Goal: Task Accomplishment & Management: Manage account settings

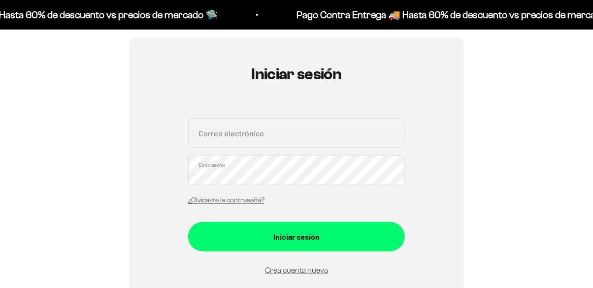
scroll to position [86, 0]
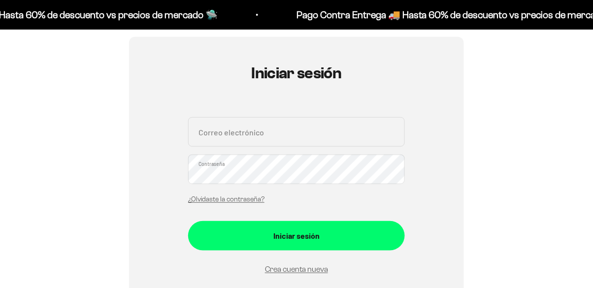
click at [286, 273] on link "Crea cuenta nueva" at bounding box center [296, 269] width 63 height 8
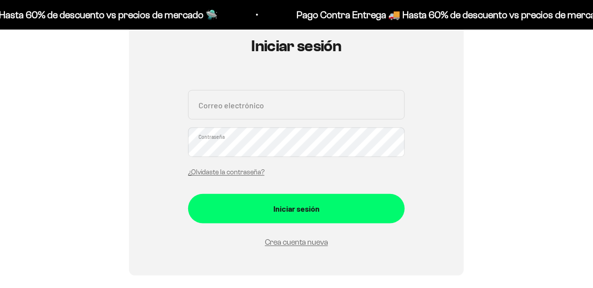
scroll to position [133, 0]
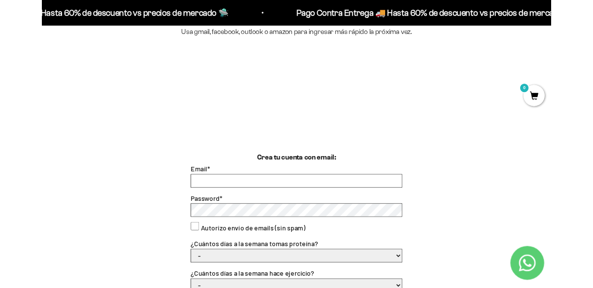
scroll to position [157, 0]
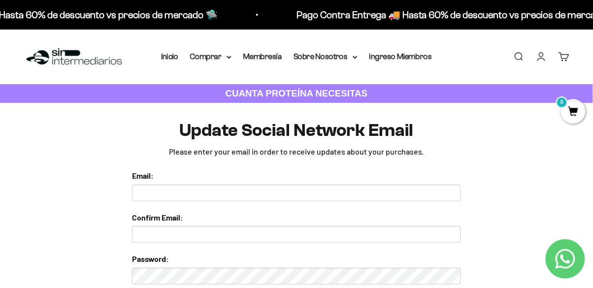
click at [303, 190] on input "text" at bounding box center [296, 193] width 329 height 17
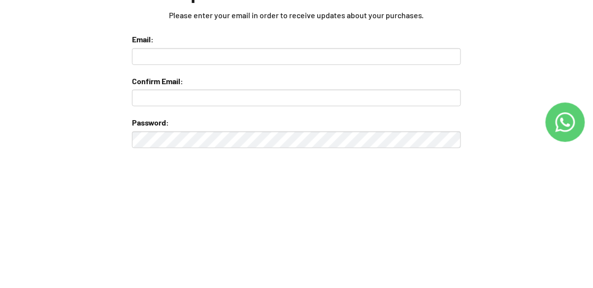
type input "vane-laguna9@hotmail.com"
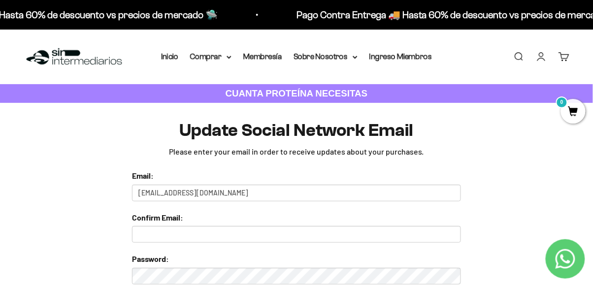
click at [253, 237] on input "text" at bounding box center [296, 234] width 329 height 17
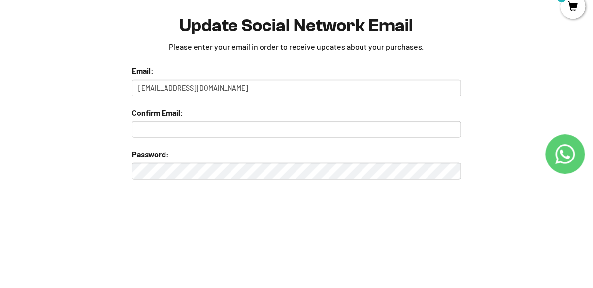
scroll to position [14, 0]
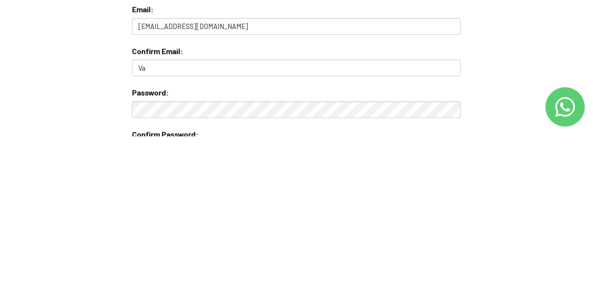
type input "V"
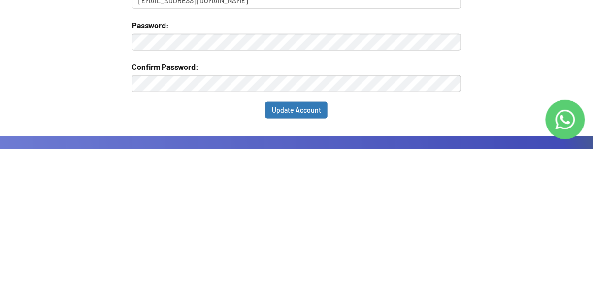
scroll to position [95, 0]
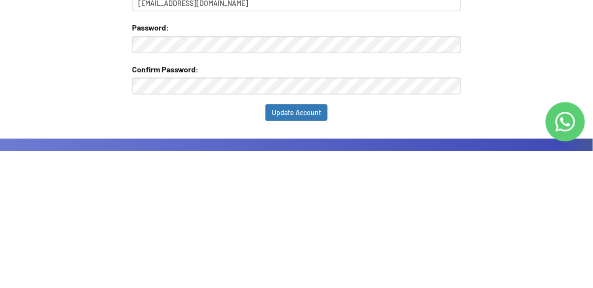
type input "vane-laguna9@hotmail.com"
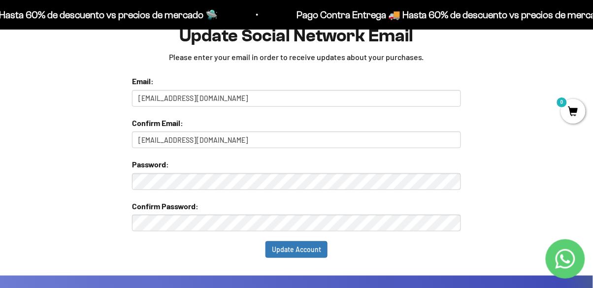
click at [307, 252] on input "Update Account" at bounding box center [297, 249] width 62 height 17
click at [300, 251] on input "Update Account" at bounding box center [297, 249] width 62 height 17
click at [307, 248] on input "Update Account" at bounding box center [297, 249] width 62 height 17
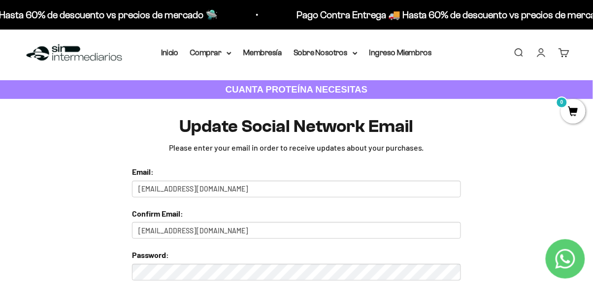
scroll to position [0, 0]
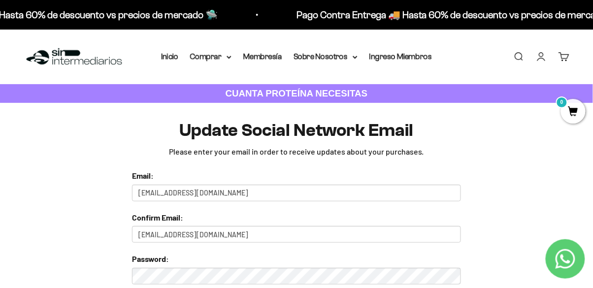
click at [311, 190] on input "[EMAIL_ADDRESS][DOMAIN_NAME]" at bounding box center [296, 193] width 329 height 17
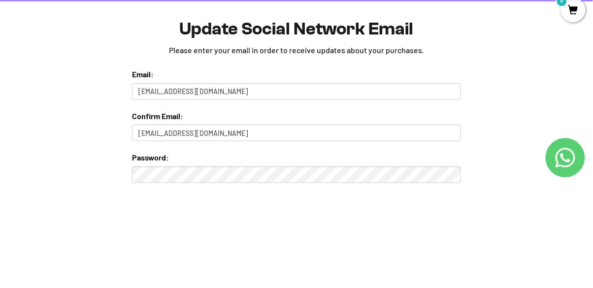
type input "[EMAIL_ADDRESS][DOMAIN_NAME]"
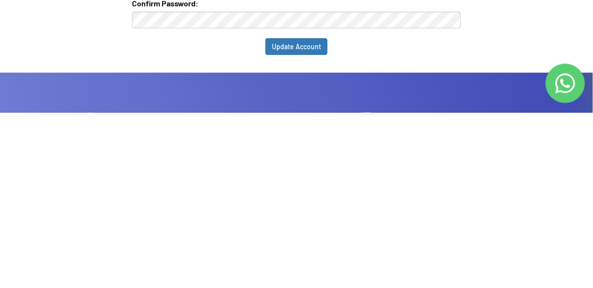
click at [309, 218] on input "Update Account" at bounding box center [297, 222] width 62 height 17
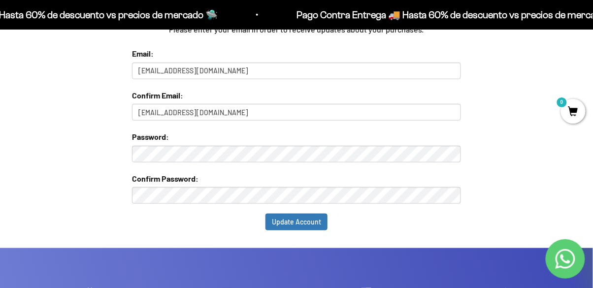
click at [301, 220] on input "Update Account" at bounding box center [297, 222] width 62 height 17
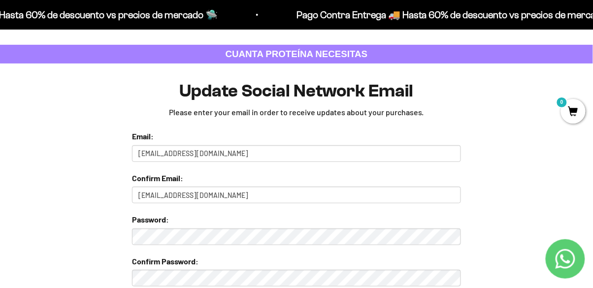
scroll to position [0, 0]
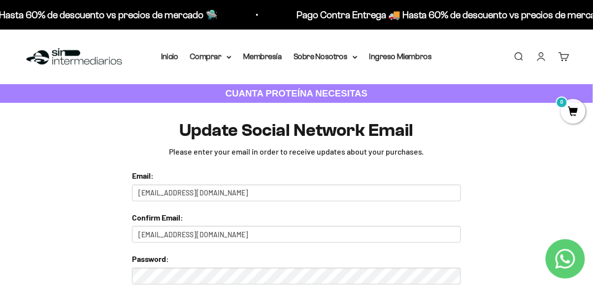
click at [210, 55] on summary "Comprar" at bounding box center [210, 56] width 41 height 13
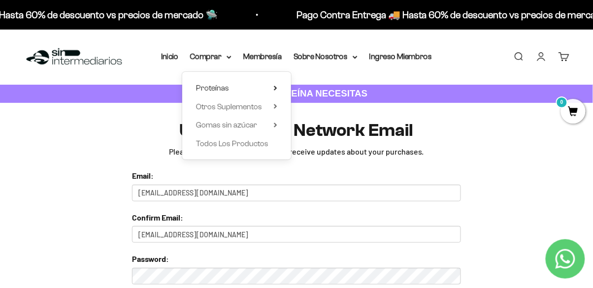
click at [277, 90] on icon at bounding box center [275, 88] width 3 height 5
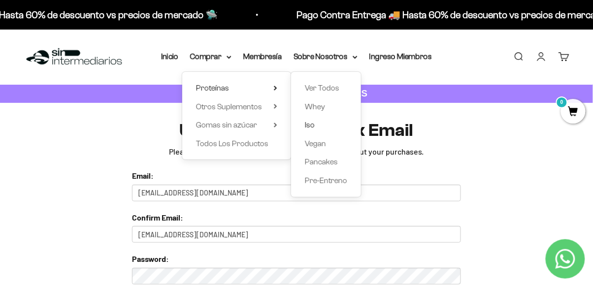
click at [311, 130] on span "Iso" at bounding box center [310, 125] width 10 height 13
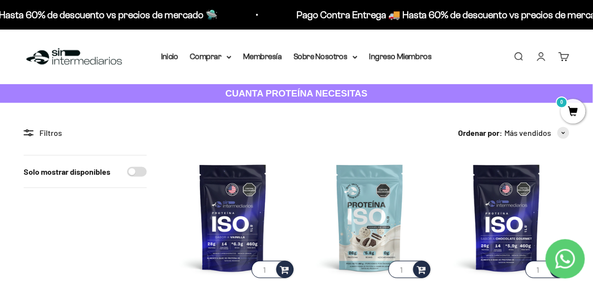
click at [215, 57] on summary "Comprar" at bounding box center [210, 56] width 41 height 13
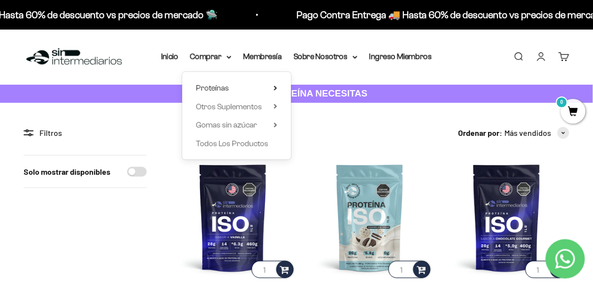
click at [269, 85] on summary "Proteínas" at bounding box center [236, 88] width 81 height 13
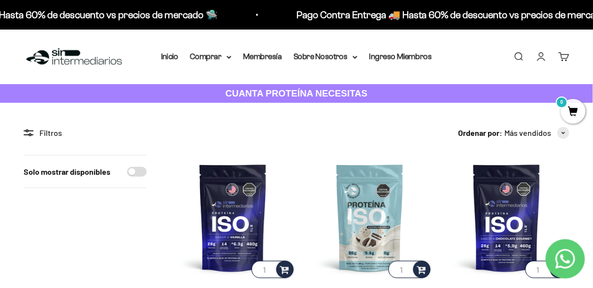
click at [540, 58] on link "Iniciar sesión" at bounding box center [541, 56] width 11 height 11
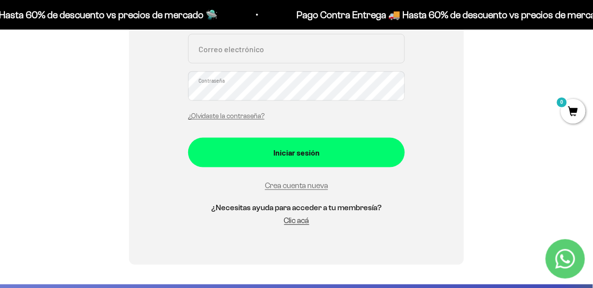
scroll to position [240, 0]
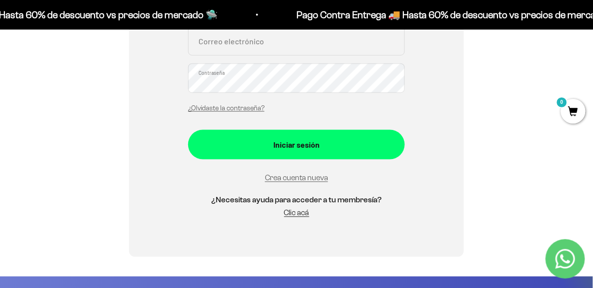
click at [312, 181] on link "Crea cuenta nueva" at bounding box center [296, 178] width 63 height 8
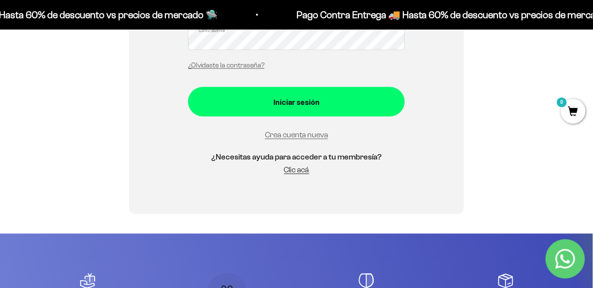
scroll to position [288, 0]
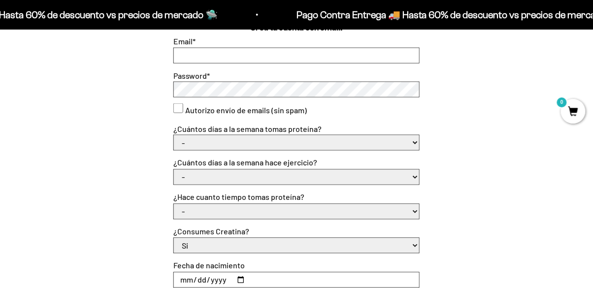
scroll to position [289, 0]
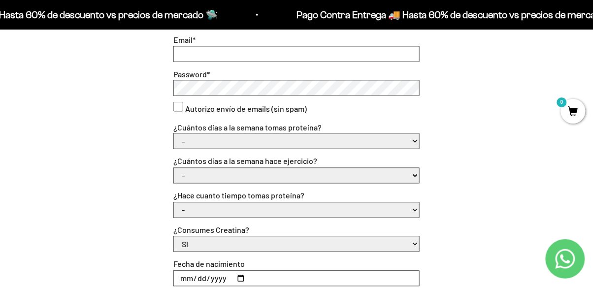
click at [284, 54] on input "Email *" at bounding box center [296, 54] width 245 height 15
type input "a"
type input "vane-laguna9@hotmail.com"
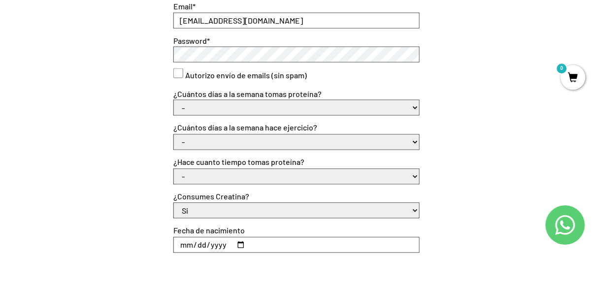
click at [177, 103] on consent"] "Autorizo envío de emails (sin spam)" at bounding box center [178, 107] width 10 height 10
checkbox consent"] "true"
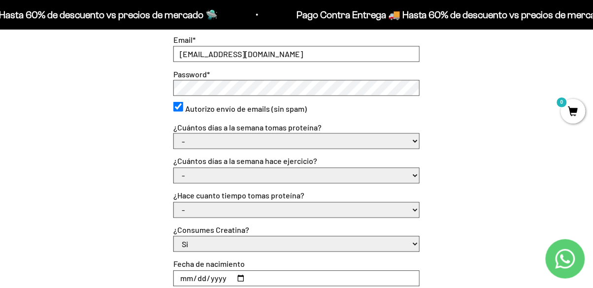
click at [358, 142] on select "- 1 o 2 3 a 5 6 o 7" at bounding box center [296, 141] width 245 height 15
select select "1 o 2"
click at [174, 134] on select "- 1 o 2 3 a 5 6 o 7" at bounding box center [296, 141] width 245 height 15
click at [322, 179] on select "- No hago 1 a 2 días 3 a 5 días 6 o 7 días" at bounding box center [296, 175] width 245 height 15
select select "3 a 5 días"
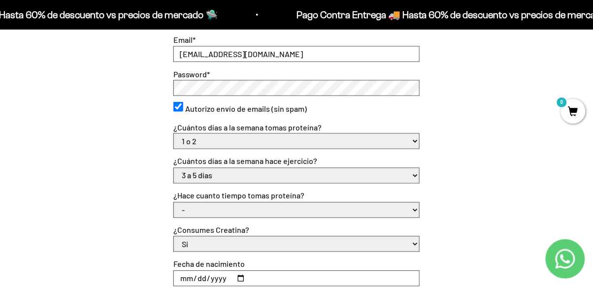
click at [174, 168] on select "- No hago 1 a 2 días 3 a 5 días 6 o 7 días" at bounding box center [296, 175] width 245 height 15
click at [392, 144] on select "- 1 o 2 3 a 5 6 o 7" at bounding box center [296, 141] width 245 height 15
click at [485, 139] on div "Crea tu cuenta con email: Email * vane-laguna9@hotmail.com Password * Autorizo …" at bounding box center [297, 206] width 546 height 370
click at [365, 210] on select "- Apenas estoy empezando Menos de 6 meses Más de 6 meses Hace más de un año" at bounding box center [296, 210] width 245 height 15
select select "Apenas estoy empezando"
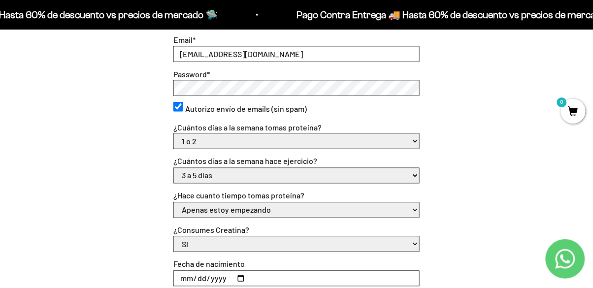
click at [174, 203] on select "- Apenas estoy empezando Menos de 6 meses Más de 6 meses Hace más de un año" at bounding box center [296, 210] width 245 height 15
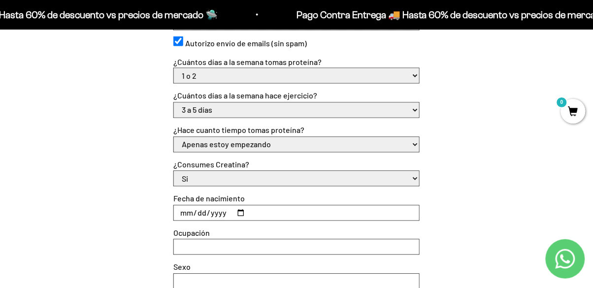
scroll to position [382, 0]
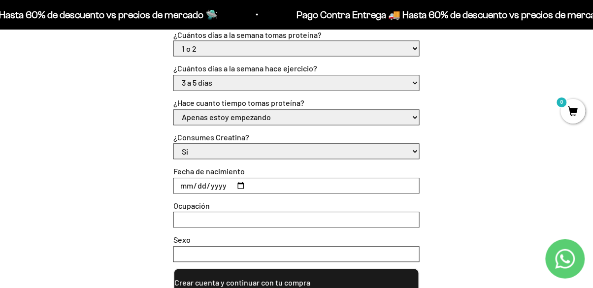
click at [408, 189] on input "Fecha de nacimiento" at bounding box center [296, 186] width 245 height 15
type input "1998-03-11"
click at [382, 218] on input "Ocupación" at bounding box center [296, 220] width 245 height 15
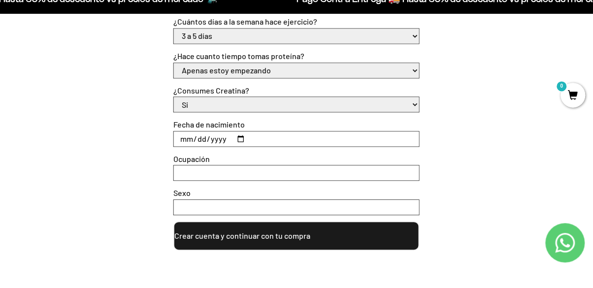
scroll to position [413, 0]
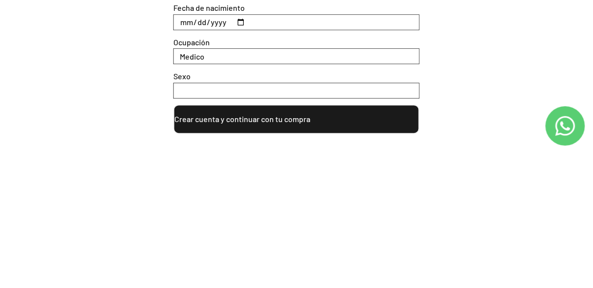
type input "Medico"
click at [369, 223] on input "Sexo" at bounding box center [296, 223] width 245 height 15
type input "Femenino"
click at [500, 189] on div "Crea tu cuenta con email: Email * vane-laguna9@hotmail.com Password * Autorizo …" at bounding box center [297, 82] width 546 height 370
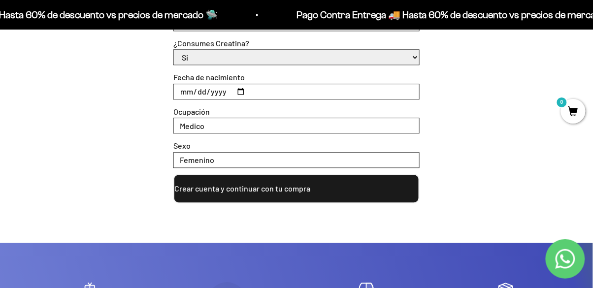
scroll to position [478, 0]
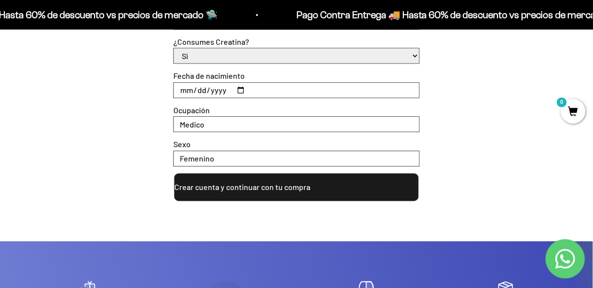
click at [363, 181] on button "Crear cuenta y continuar con tu compra" at bounding box center [296, 187] width 246 height 30
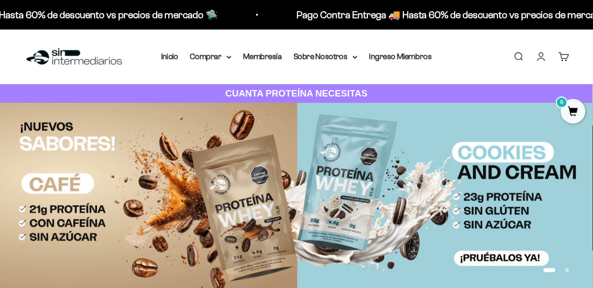
click at [211, 56] on summary "Comprar" at bounding box center [210, 56] width 41 height 13
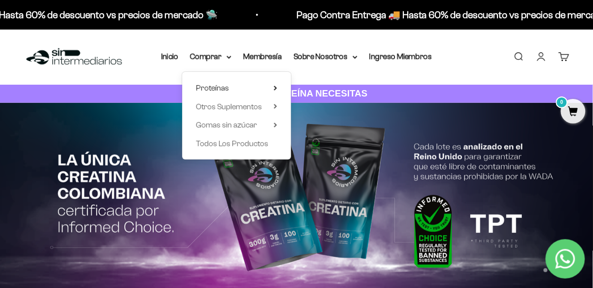
click at [276, 86] on icon at bounding box center [275, 88] width 3 height 5
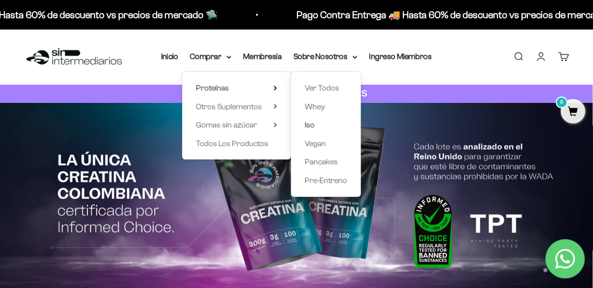
click at [312, 121] on span "Iso" at bounding box center [310, 125] width 10 height 8
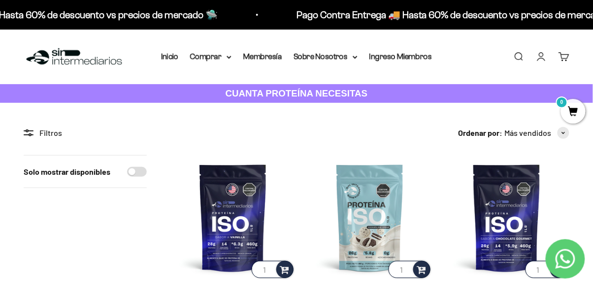
click at [536, 57] on link "Cuenta" at bounding box center [541, 56] width 11 height 11
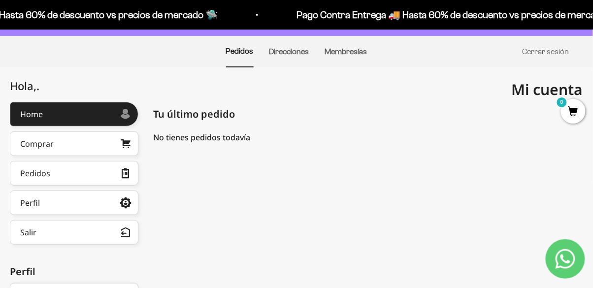
scroll to position [68, 0]
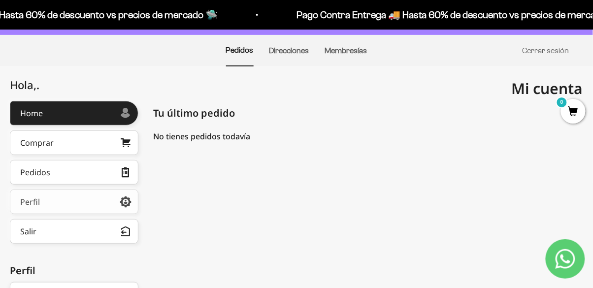
click at [113, 199] on link "Perfil" at bounding box center [74, 202] width 129 height 25
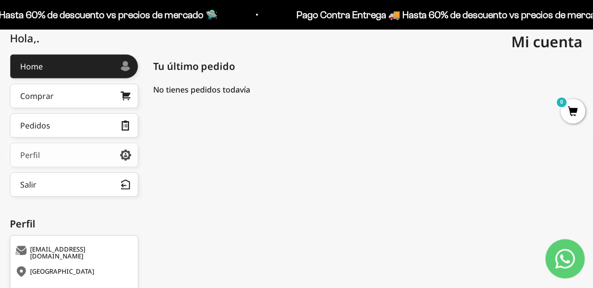
scroll to position [115, 0]
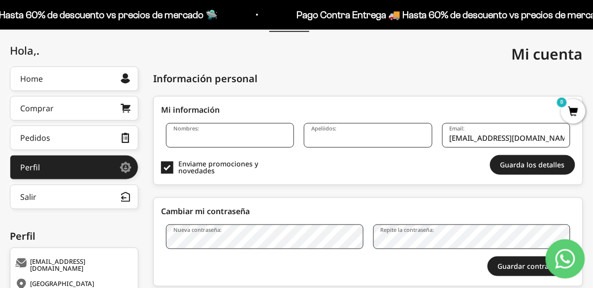
click at [233, 135] on input "Nombres:" at bounding box center [230, 135] width 128 height 25
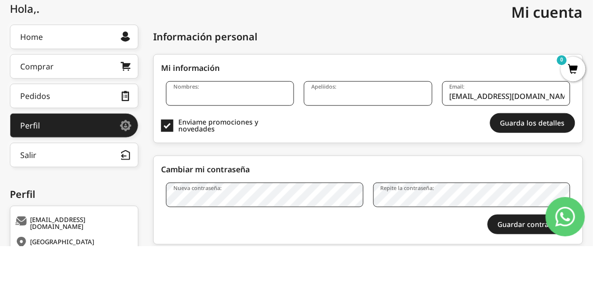
scroll to position [102, 0]
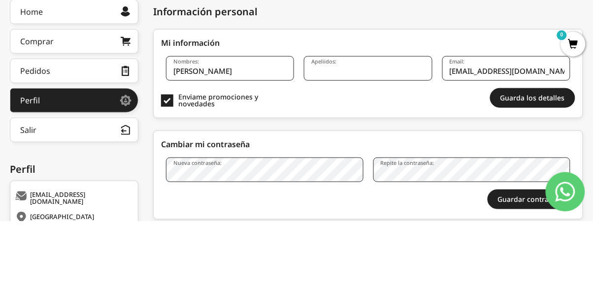
type input "[PERSON_NAME]"
click at [358, 133] on input "Apeliidos:" at bounding box center [368, 135] width 128 height 25
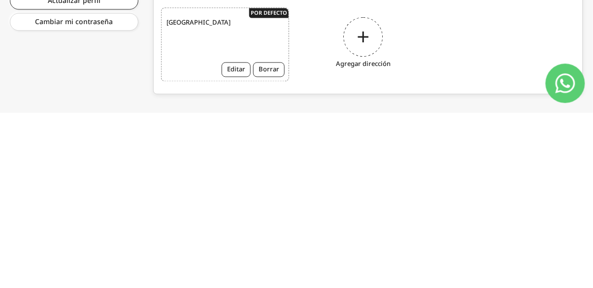
scroll to position [246, 0]
type input "Laguna ortiz"
click at [233, 208] on div "Colombia Editar Borrar" at bounding box center [225, 220] width 128 height 74
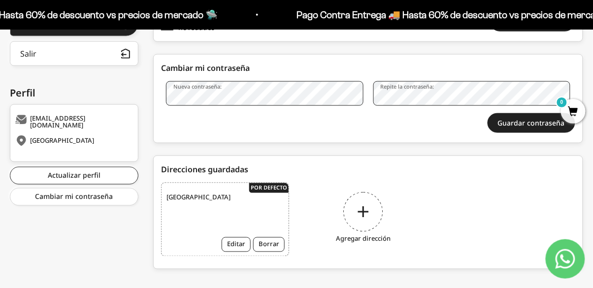
click at [362, 208] on div "Agregar dirección" at bounding box center [363, 220] width 128 height 74
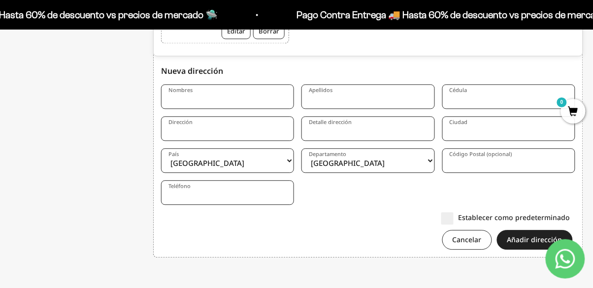
scroll to position [460, 0]
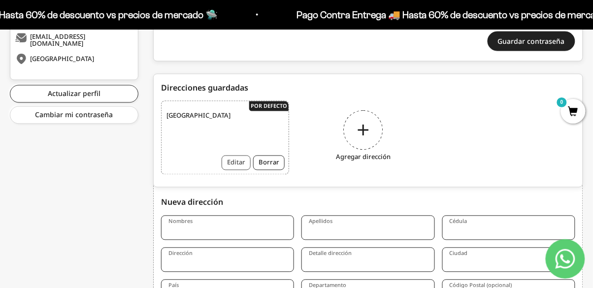
click at [233, 158] on button "Editar" at bounding box center [236, 163] width 29 height 15
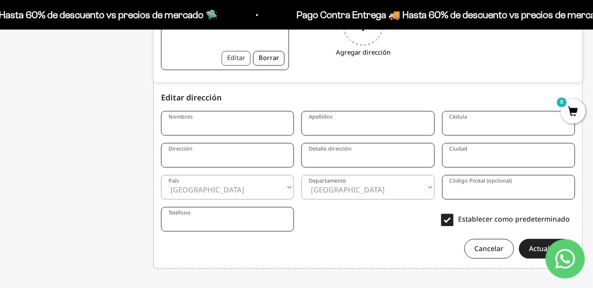
scroll to position [450, 0]
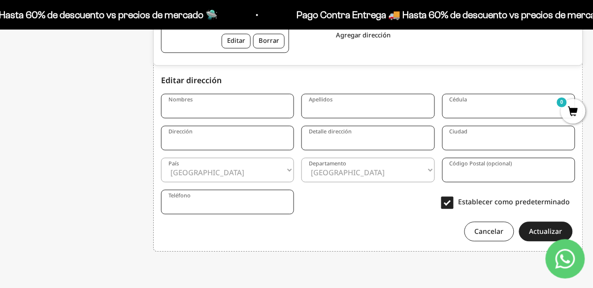
click at [256, 104] on input "Nombres" at bounding box center [227, 106] width 133 height 25
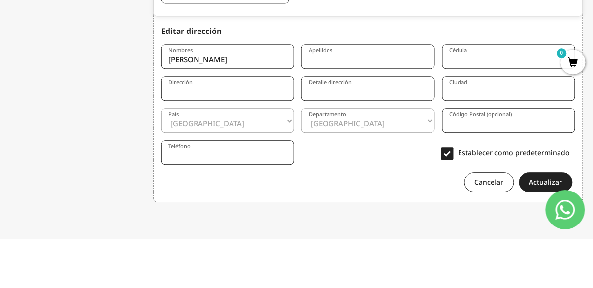
type input "Vanessa"
click at [369, 105] on input "Apellidos" at bounding box center [367, 106] width 133 height 25
type input "Lagunaortiz"
click at [494, 110] on input "Cédula" at bounding box center [508, 106] width 133 height 25
type input "1037661348"
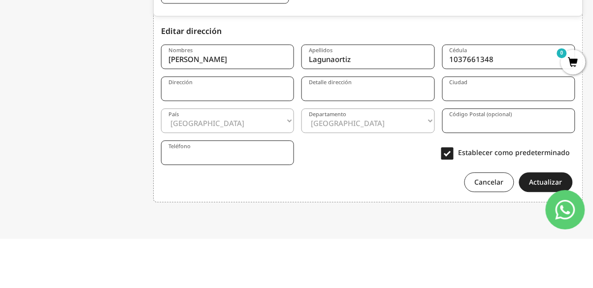
click at [255, 136] on input "Dirección" at bounding box center [227, 138] width 133 height 25
type input "Calle 20sur # 39a- 250"
click at [359, 144] on input "Detalle dirección" at bounding box center [367, 138] width 133 height 25
type input "Unidad torre mayor apto2604"
click at [476, 143] on input "Ciudad" at bounding box center [508, 138] width 133 height 25
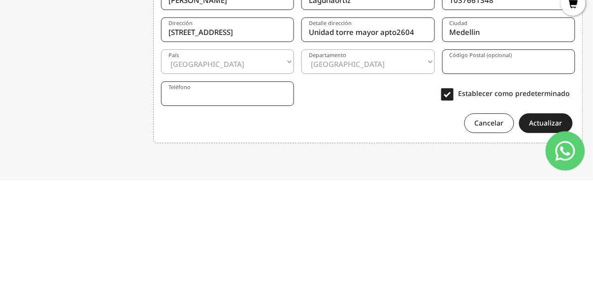
type input "Medellin"
click at [387, 170] on select "Amazonas Antioquia Arauca Atlántico Bogotá Bolívar Boyacá Caldas Caquetá Casana…" at bounding box center [367, 170] width 133 height 25
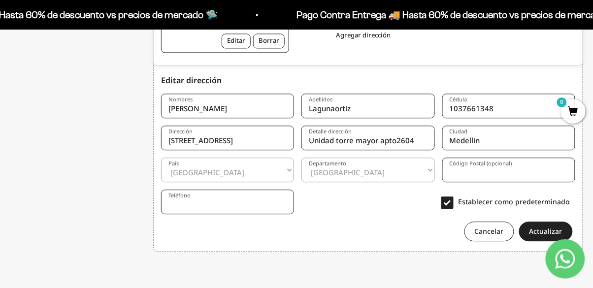
select select "Antioquia"
click at [301, 158] on select "Amazonas Antioquia Arauca Atlántico Bogotá Bolívar Boyacá Caldas Caquetá Casana…" at bounding box center [367, 170] width 133 height 25
click at [271, 190] on input "Teléfono" at bounding box center [227, 202] width 133 height 25
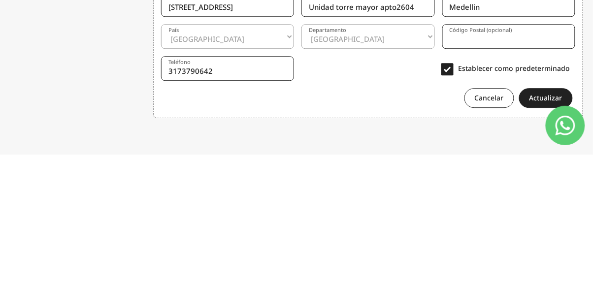
type input "3173790642"
click at [389, 222] on div "Cancelar Actualizar" at bounding box center [368, 232] width 414 height 20
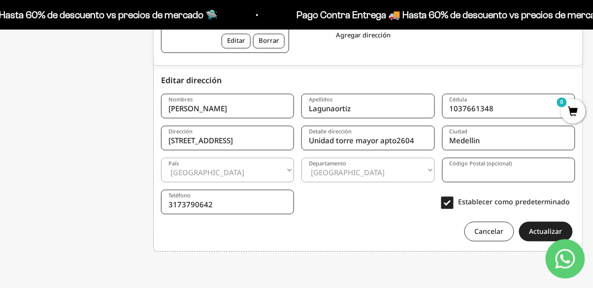
click at [196, 136] on input "Calle 20sur # 39a- 250" at bounding box center [227, 138] width 133 height 25
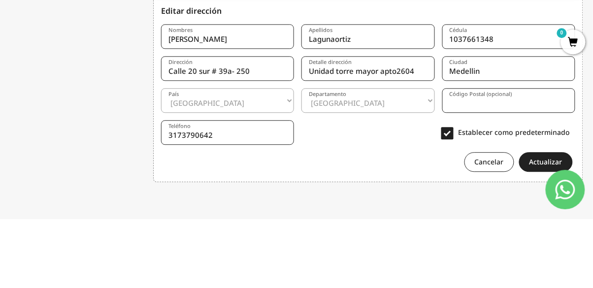
type input "Calle 20 sur # 39a- 250"
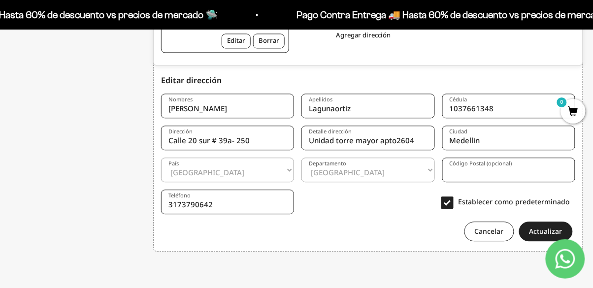
click at [331, 110] on input "Lagunaortiz" at bounding box center [367, 106] width 133 height 25
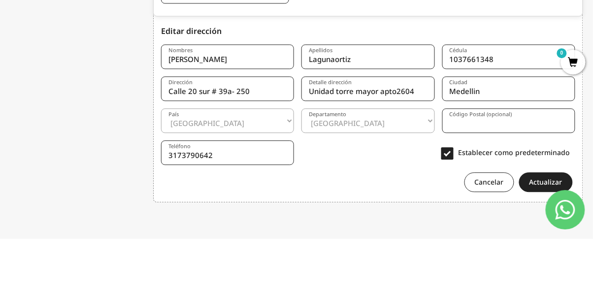
click at [334, 107] on input "Lagunaortiz" at bounding box center [367, 106] width 133 height 25
type input "Laguna ortiz"
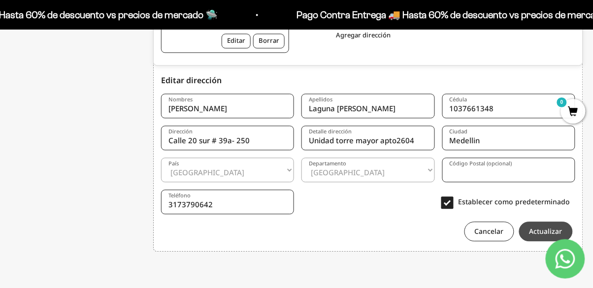
click at [543, 228] on button "Actualizar" at bounding box center [546, 232] width 54 height 20
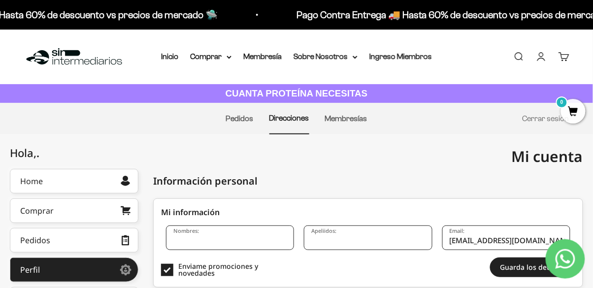
click at [205, 239] on input "Nombres:" at bounding box center [230, 238] width 128 height 25
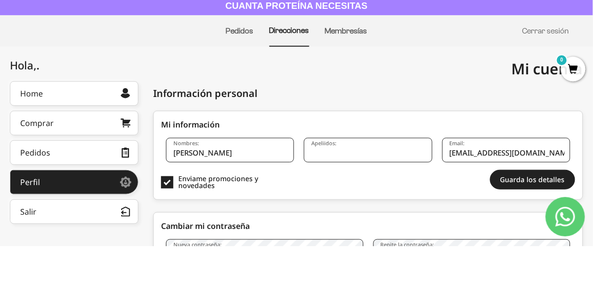
type input "[PERSON_NAME]"
click at [365, 192] on input "Apeliidos:" at bounding box center [368, 192] width 128 height 25
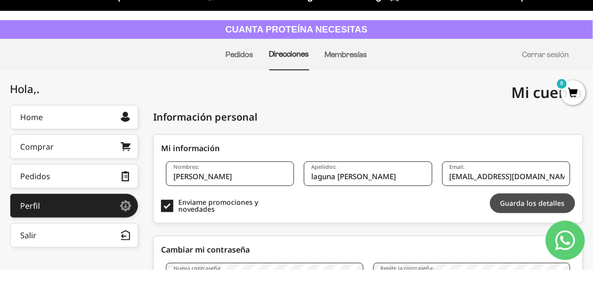
type input "laguna ortiz"
click at [536, 224] on button "Guarda los detalles" at bounding box center [532, 222] width 85 height 20
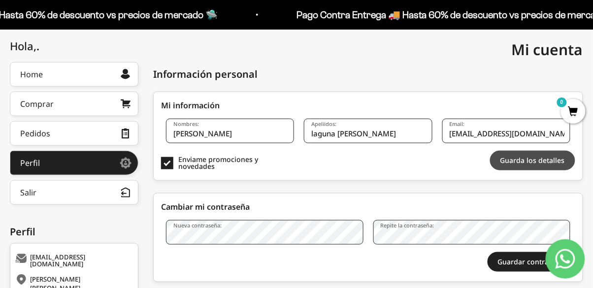
scroll to position [176, 0]
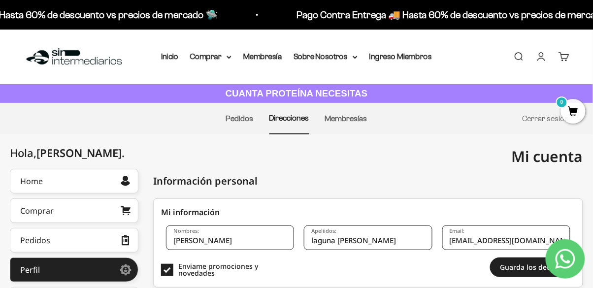
click at [213, 62] on summary "Comprar" at bounding box center [210, 56] width 41 height 13
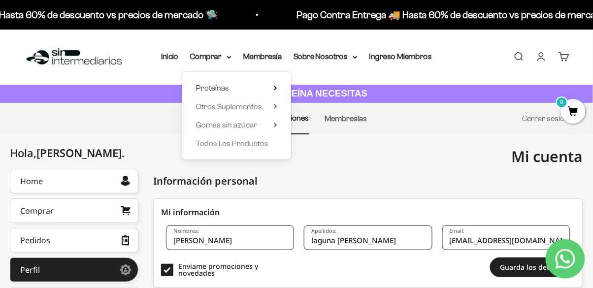
click at [276, 87] on icon at bounding box center [275, 88] width 2 height 4
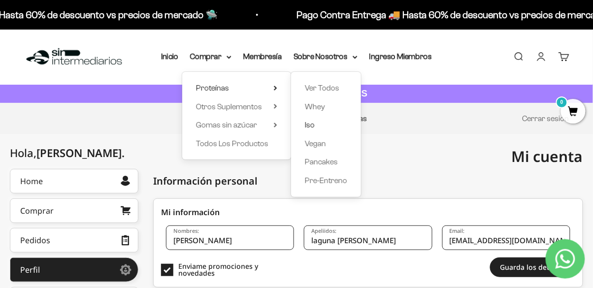
click at [317, 127] on link "Iso" at bounding box center [326, 125] width 42 height 13
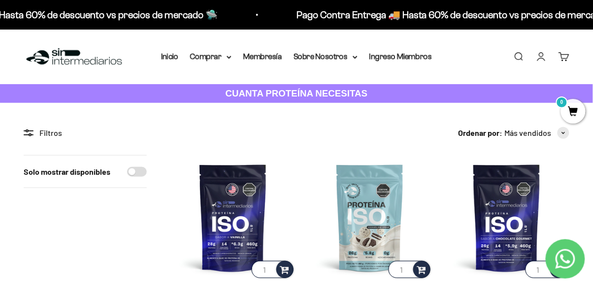
click at [219, 60] on summary "Comprar" at bounding box center [210, 56] width 41 height 13
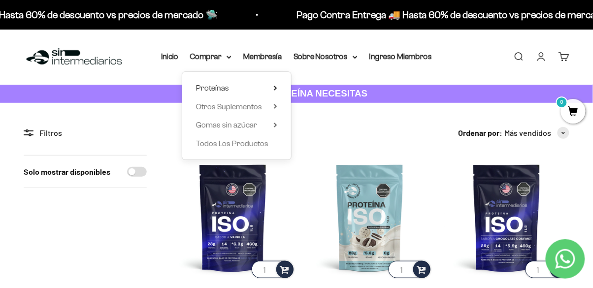
click at [270, 85] on summary "Proteínas" at bounding box center [236, 88] width 81 height 13
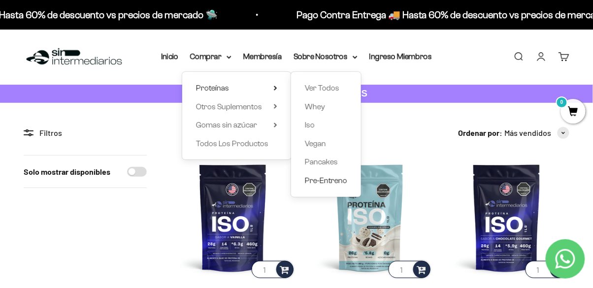
click at [327, 177] on span "Pre-Entreno" at bounding box center [326, 180] width 42 height 8
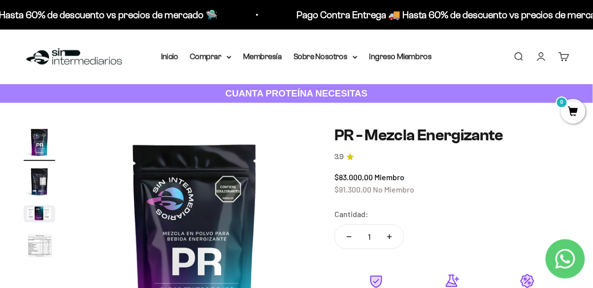
click at [213, 57] on summary "Comprar" at bounding box center [210, 56] width 41 height 13
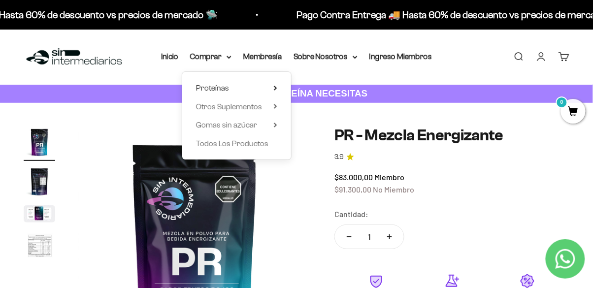
click at [267, 89] on summary "Proteínas" at bounding box center [236, 88] width 81 height 13
click at [271, 109] on summary "Otros Suplementos" at bounding box center [236, 106] width 81 height 13
click at [267, 130] on summary "Gomas sin azúcar" at bounding box center [236, 125] width 81 height 13
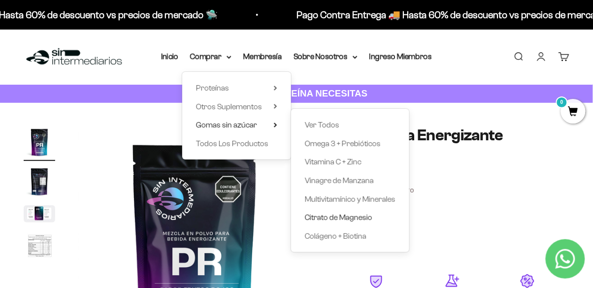
click at [334, 221] on span "Citrato de Magnesio" at bounding box center [338, 217] width 67 height 8
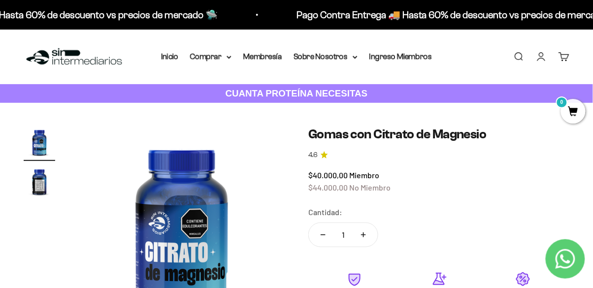
click at [208, 60] on summary "Comprar" at bounding box center [210, 56] width 41 height 13
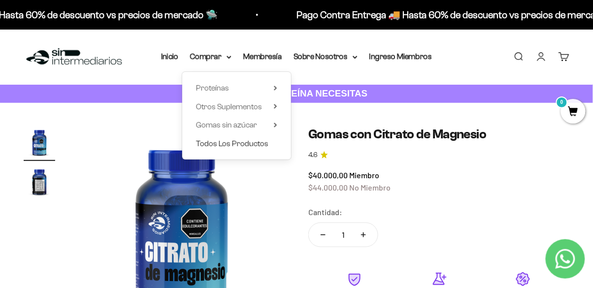
click at [259, 148] on span "Todos Los Productos" at bounding box center [232, 143] width 72 height 8
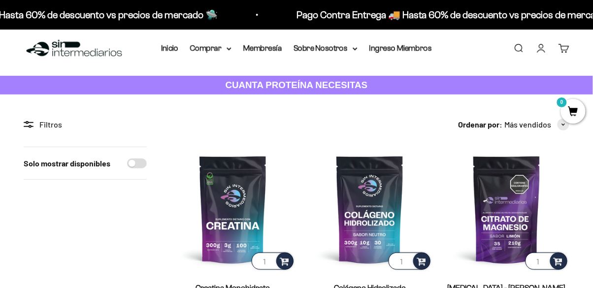
scroll to position [92, 0]
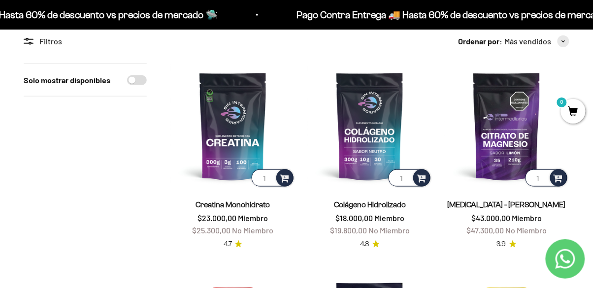
click at [131, 79] on input "Solo mostrar disponibles" at bounding box center [137, 80] width 20 height 10
checkbox input "true"
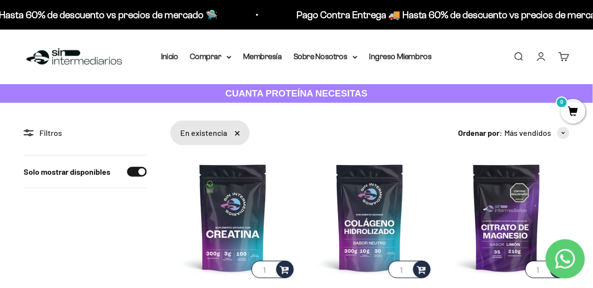
click at [204, 60] on summary "Comprar" at bounding box center [210, 56] width 41 height 13
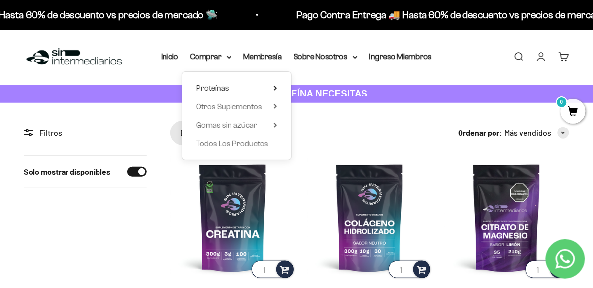
click at [274, 88] on icon at bounding box center [275, 88] width 3 height 5
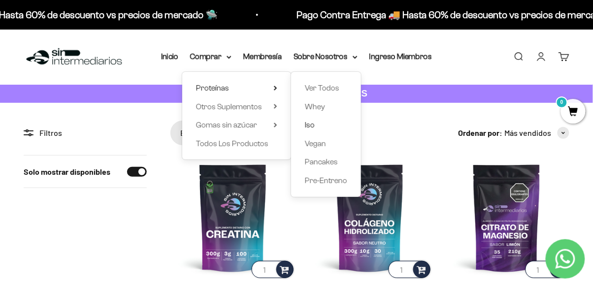
click at [317, 129] on link "Iso" at bounding box center [326, 125] width 42 height 13
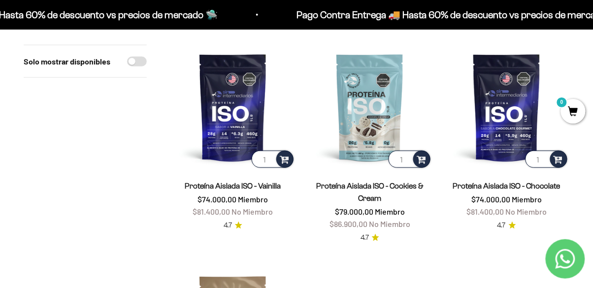
scroll to position [91, 0]
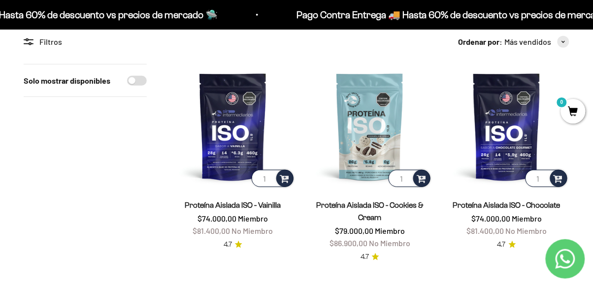
click at [380, 151] on img at bounding box center [369, 126] width 125 height 125
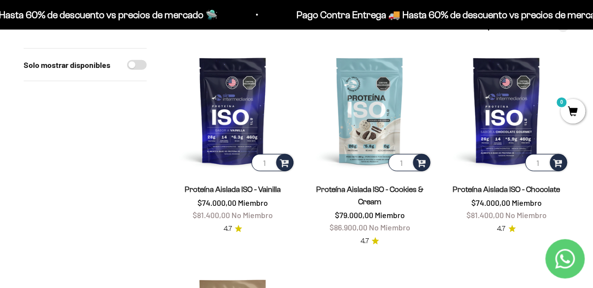
scroll to position [134, 0]
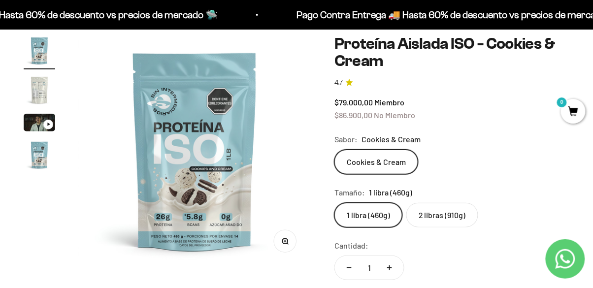
scroll to position [72, 0]
click at [452, 214] on label "2 libras (910g)" at bounding box center [442, 215] width 72 height 25
click at [334, 203] on input "2 libras (910g)" at bounding box center [334, 203] width 0 height 0
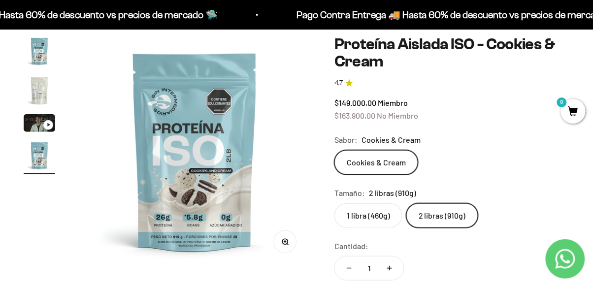
click at [363, 225] on label "1 libra (460g)" at bounding box center [368, 215] width 68 height 25
click at [334, 203] on input "1 libra (460g)" at bounding box center [334, 203] width 0 height 0
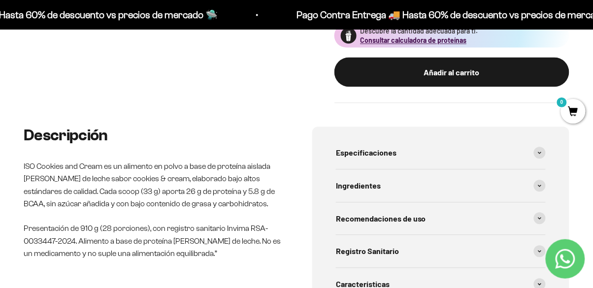
scroll to position [447, 0]
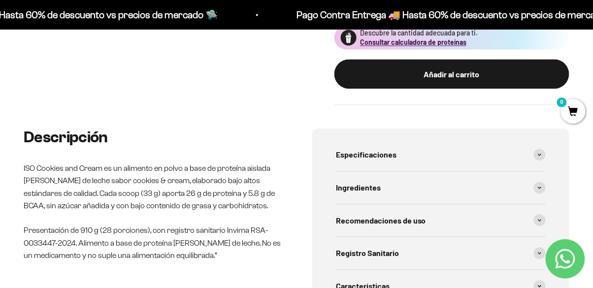
click at [536, 187] on span at bounding box center [540, 188] width 12 height 12
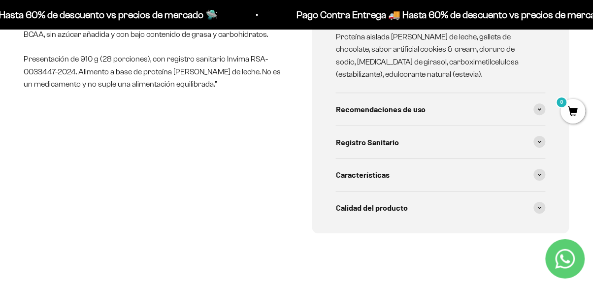
scroll to position [622, 0]
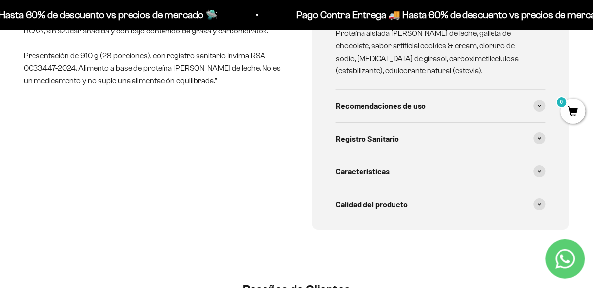
click at [535, 173] on span at bounding box center [540, 172] width 12 height 12
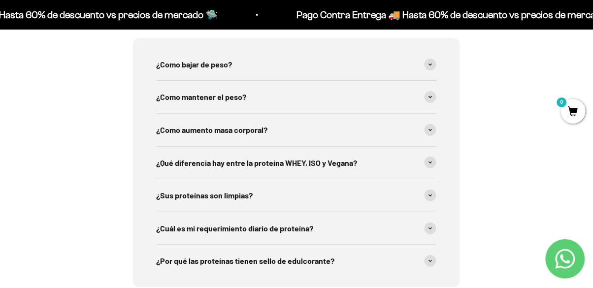
scroll to position [1705, 0]
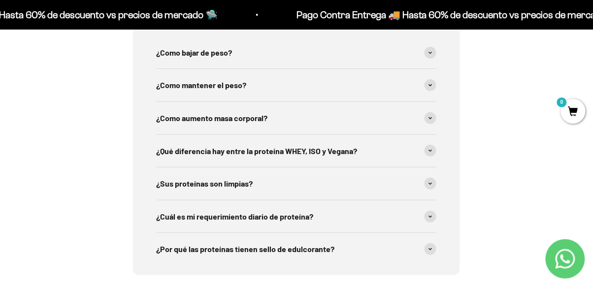
click at [426, 154] on span at bounding box center [431, 151] width 12 height 12
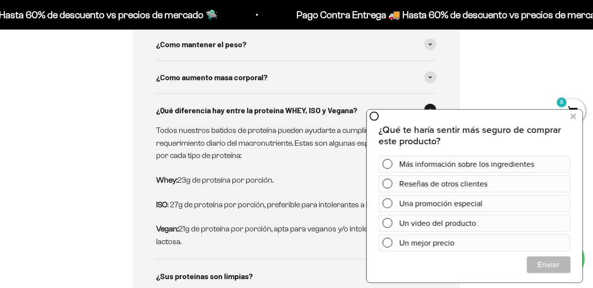
scroll to position [1765, 0]
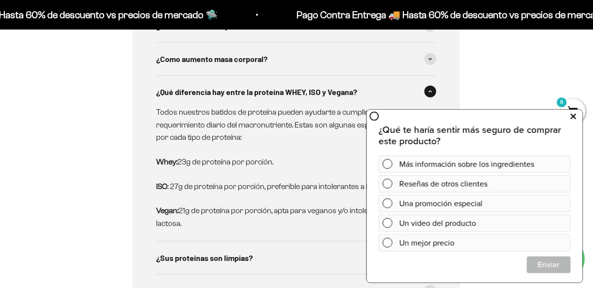
click at [567, 118] on button at bounding box center [574, 117] width 18 height 16
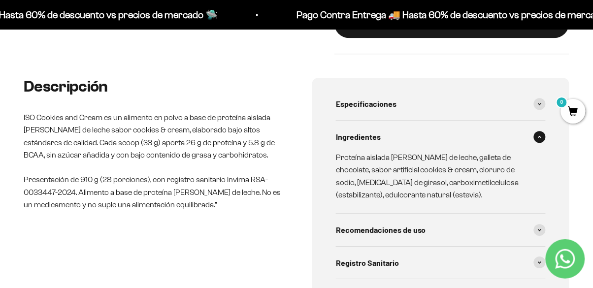
scroll to position [498, 0]
click at [535, 102] on span at bounding box center [540, 104] width 12 height 12
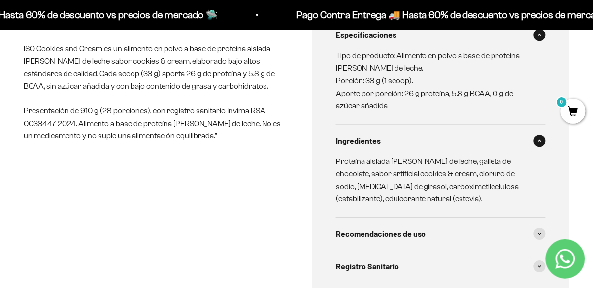
scroll to position [607, 0]
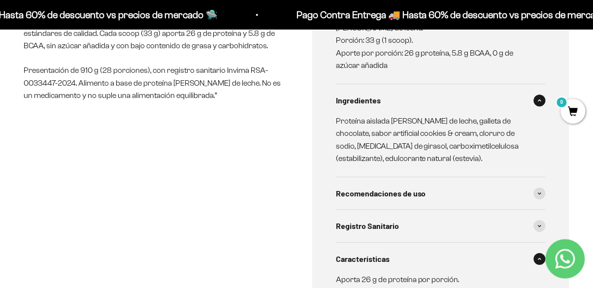
click at [534, 195] on div "Recomendaciones de uso" at bounding box center [441, 193] width 210 height 33
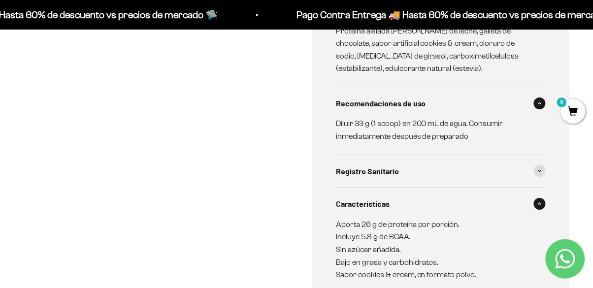
scroll to position [701, 0]
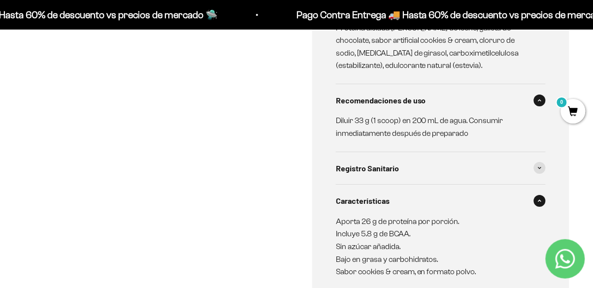
click at [538, 167] on icon at bounding box center [540, 168] width 4 height 3
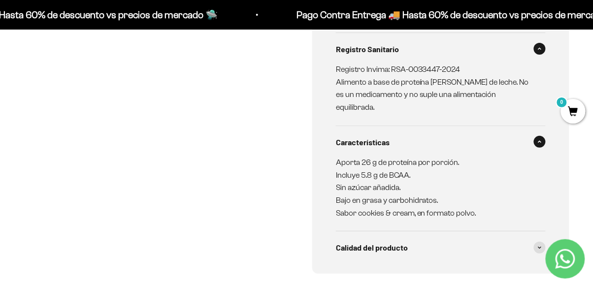
scroll to position [819, 0]
click at [535, 242] on span at bounding box center [540, 248] width 12 height 12
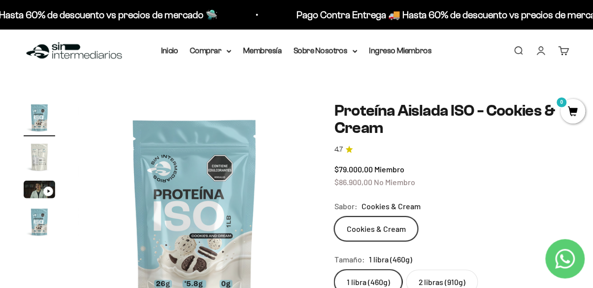
scroll to position [0, 0]
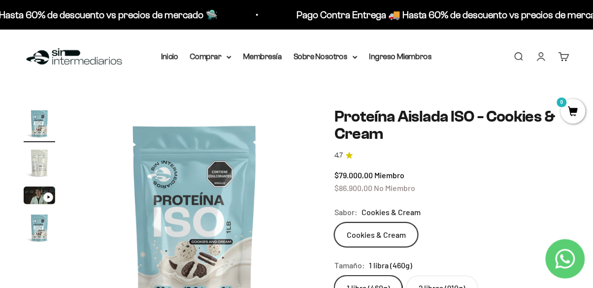
click at [34, 172] on img "Ir al artículo 2" at bounding box center [40, 163] width 32 height 32
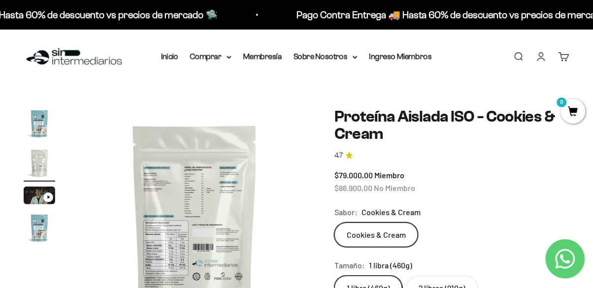
click at [217, 60] on summary "Comprar" at bounding box center [210, 56] width 41 height 13
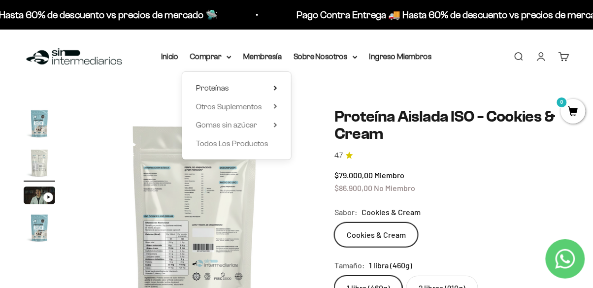
click at [272, 88] on summary "Proteínas" at bounding box center [236, 88] width 81 height 13
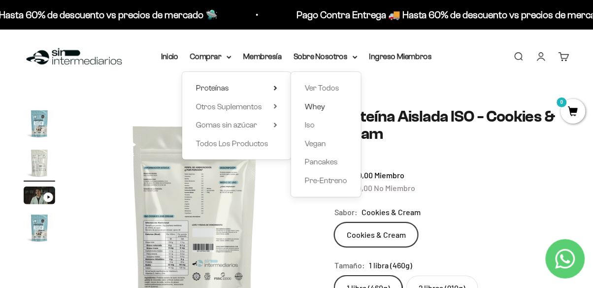
click at [318, 106] on span "Whey" at bounding box center [315, 106] width 20 height 8
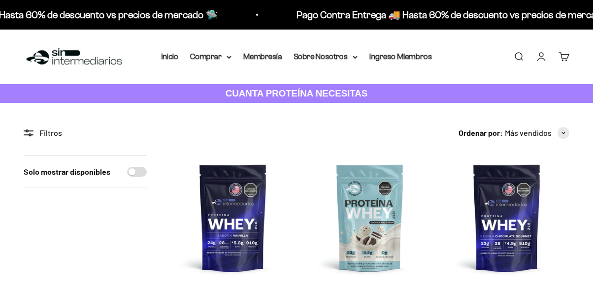
scroll to position [106, 0]
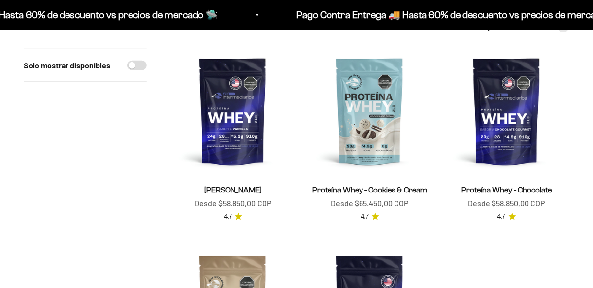
click at [374, 138] on img at bounding box center [369, 111] width 125 height 125
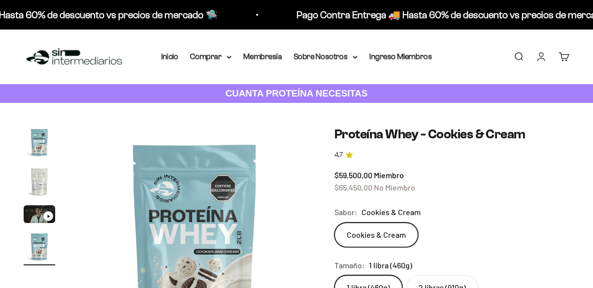
click at [44, 180] on img "Ir al artículo 2" at bounding box center [40, 182] width 32 height 32
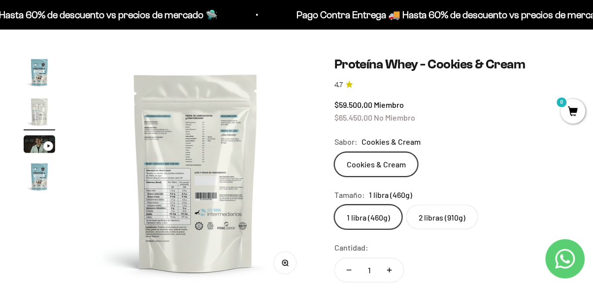
scroll to position [53, 0]
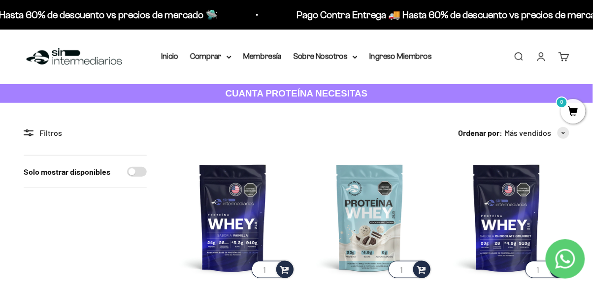
click at [115, 167] on div "Solo mostrar disponibles" at bounding box center [85, 172] width 123 height 33
click at [139, 167] on input "Solo mostrar disponibles" at bounding box center [137, 172] width 20 height 10
checkbox input "true"
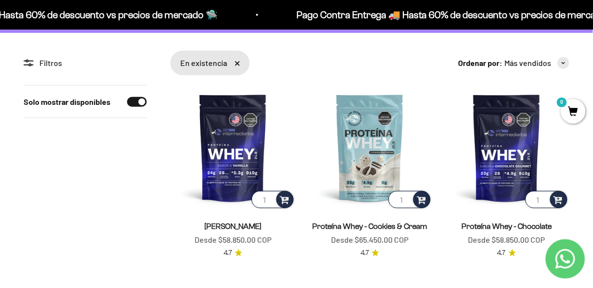
scroll to position [70, 0]
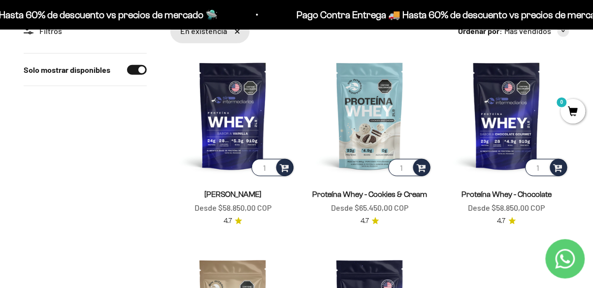
click at [379, 194] on link "Proteína Whey - Cookies & Cream" at bounding box center [370, 194] width 115 height 8
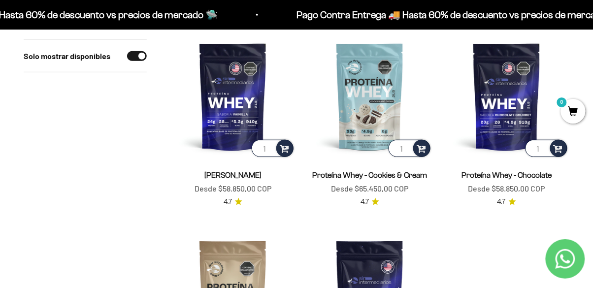
scroll to position [149, 0]
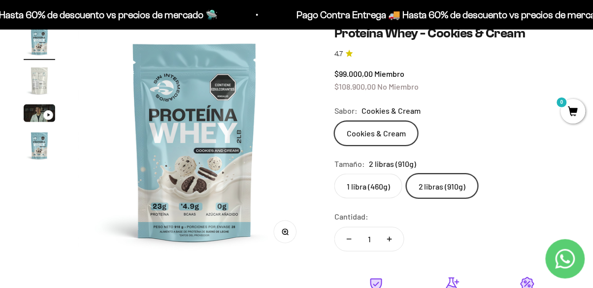
scroll to position [85, 0]
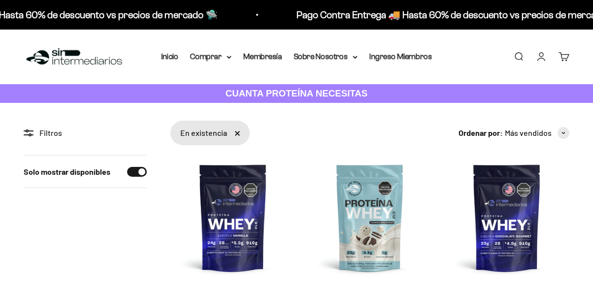
scroll to position [149, 0]
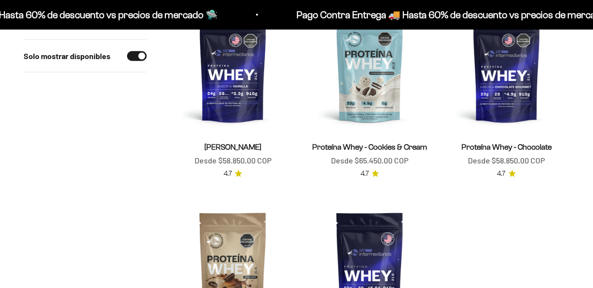
click at [242, 100] on img at bounding box center [232, 68] width 125 height 125
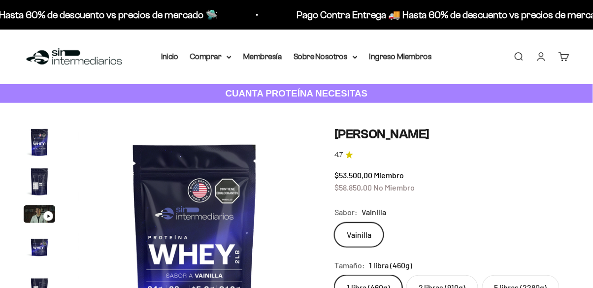
click at [41, 189] on img "Ir al artículo 2" at bounding box center [40, 182] width 32 height 32
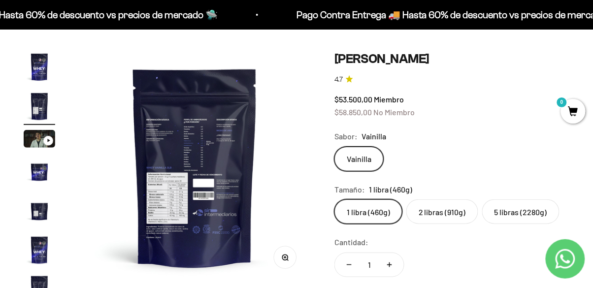
scroll to position [56, 0]
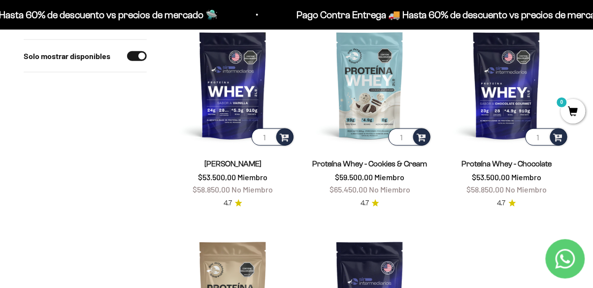
scroll to position [132, 0]
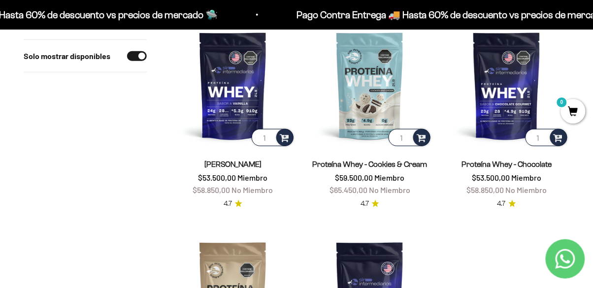
click at [377, 174] on span "Miembro" at bounding box center [390, 177] width 30 height 9
click at [368, 102] on img at bounding box center [369, 85] width 125 height 125
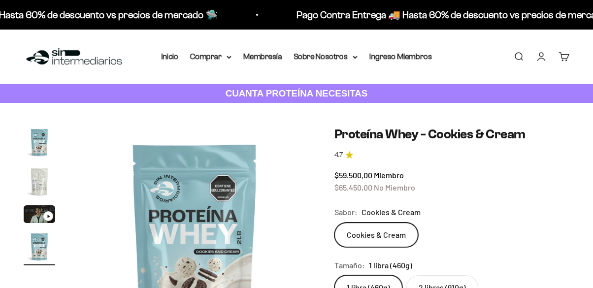
click at [447, 275] on label "2 libras (910g)" at bounding box center [442, 287] width 72 height 25
click at [334, 275] on input "2 libras (910g)" at bounding box center [334, 275] width 0 height 0
radio input "true"
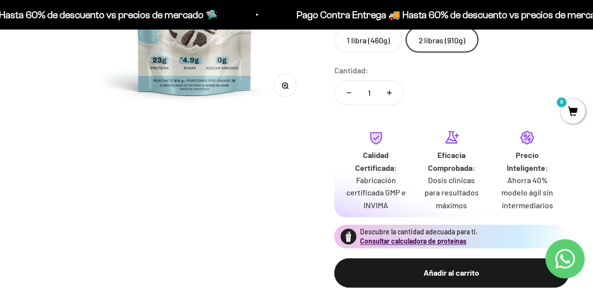
scroll to position [229, 0]
click at [460, 271] on div "Añadir al carrito" at bounding box center [452, 273] width 196 height 13
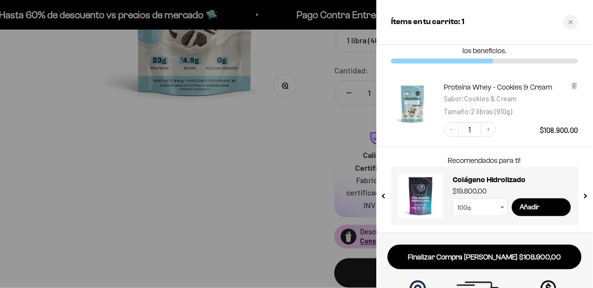
scroll to position [0, 0]
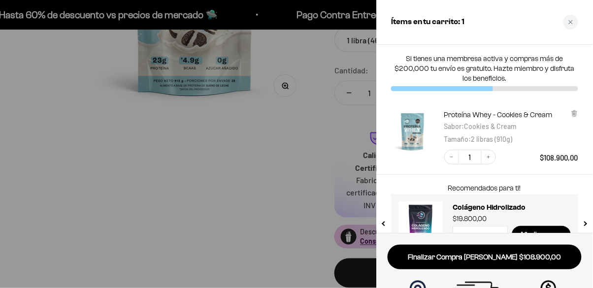
click at [263, 223] on div at bounding box center [296, 144] width 593 height 288
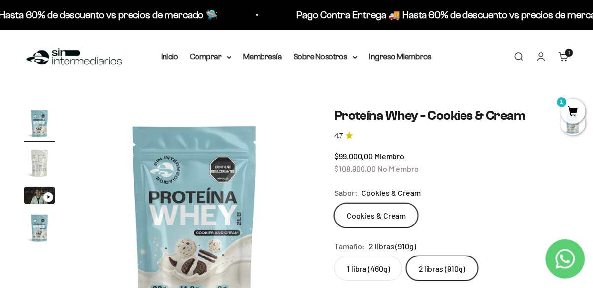
click at [210, 61] on summary "Comprar" at bounding box center [210, 56] width 41 height 13
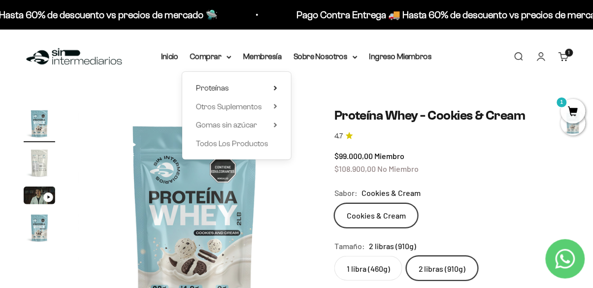
click at [273, 88] on summary "Proteínas" at bounding box center [236, 88] width 81 height 13
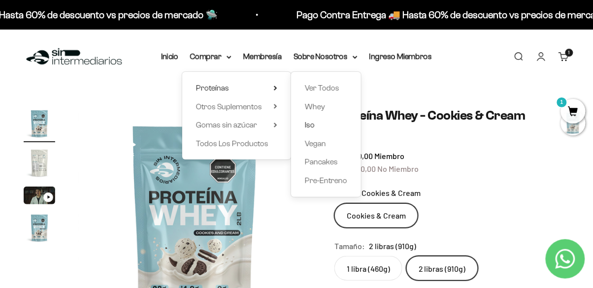
click at [305, 128] on span "Iso" at bounding box center [310, 125] width 10 height 8
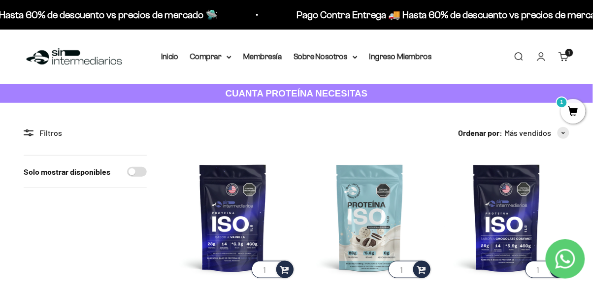
click at [560, 58] on link "Carrito 1 artículo 1" at bounding box center [564, 56] width 11 height 11
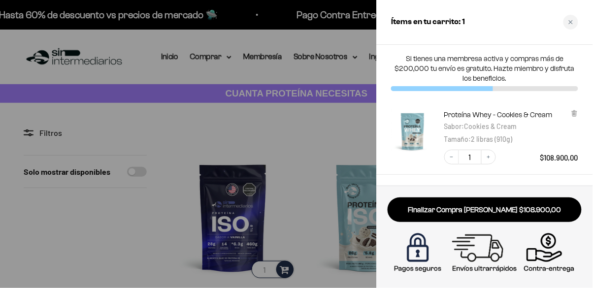
click at [564, 114] on div "Proteína Whey - Cookies & Cream Sabor : Cookies & Cream Tamaño : 2 libras (910g)" at bounding box center [511, 127] width 134 height 35
click at [575, 113] on icon at bounding box center [574, 112] width 2 height 5
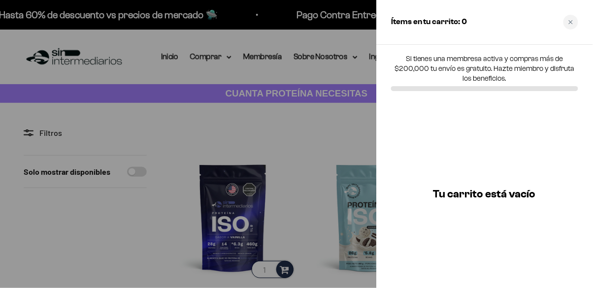
click at [133, 218] on div at bounding box center [296, 144] width 593 height 288
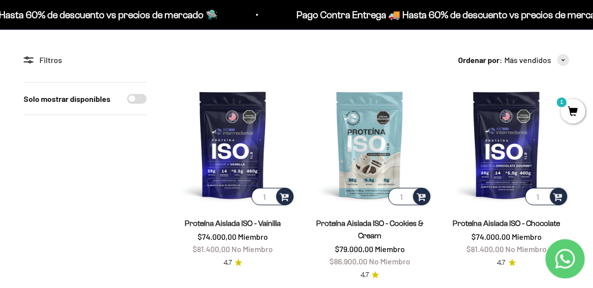
scroll to position [75, 0]
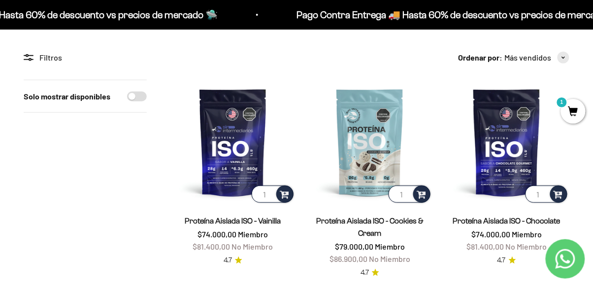
click at [385, 133] on img at bounding box center [369, 142] width 125 height 125
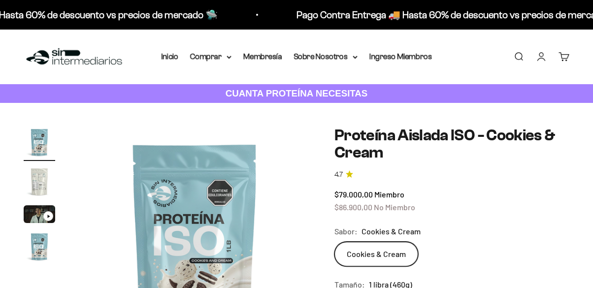
click at [41, 178] on img "Ir al artículo 2" at bounding box center [40, 182] width 32 height 32
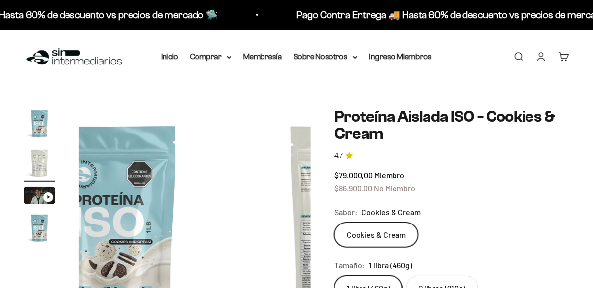
scroll to position [0, 238]
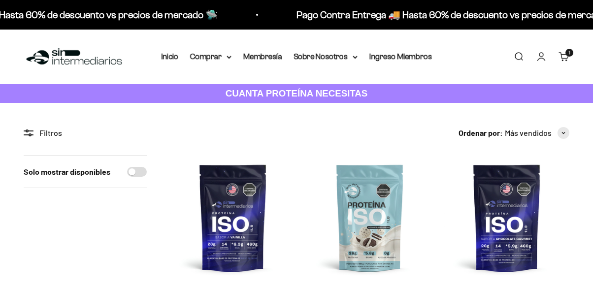
click at [234, 155] on img at bounding box center [232, 217] width 125 height 125
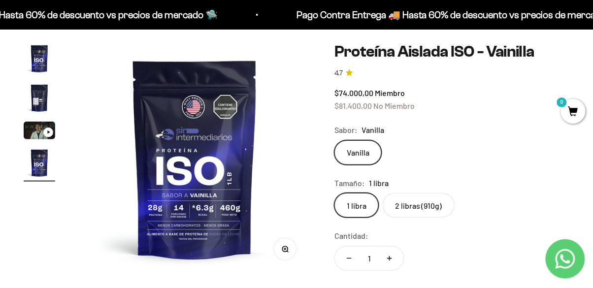
scroll to position [61, 0]
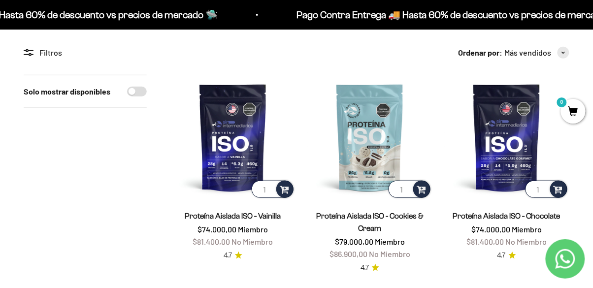
scroll to position [81, 0]
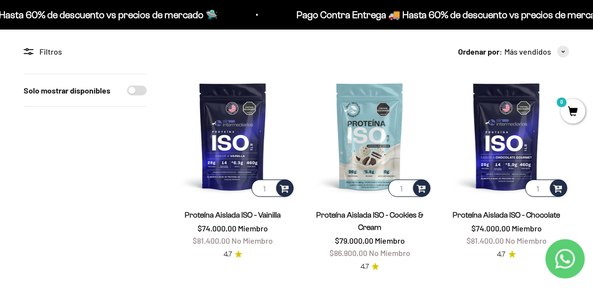
click at [358, 144] on img at bounding box center [369, 136] width 125 height 125
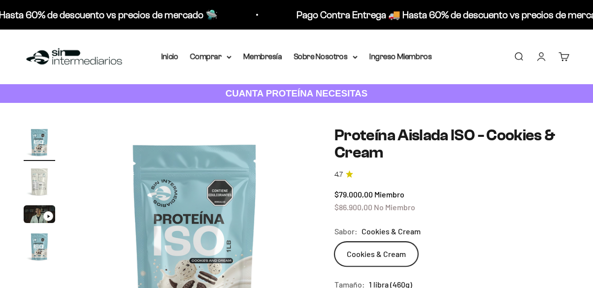
scroll to position [166, 0]
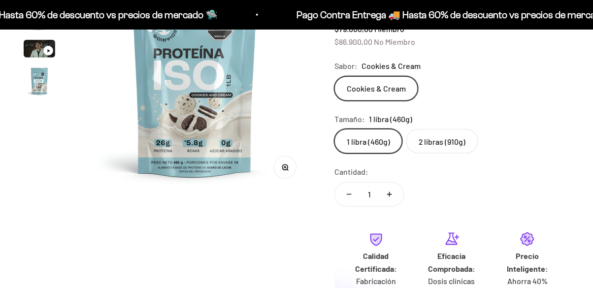
click at [448, 141] on label "2 libras (910g)" at bounding box center [442, 141] width 72 height 25
click at [334, 129] on input "2 libras (910g)" at bounding box center [334, 129] width 0 height 0
radio input "true"
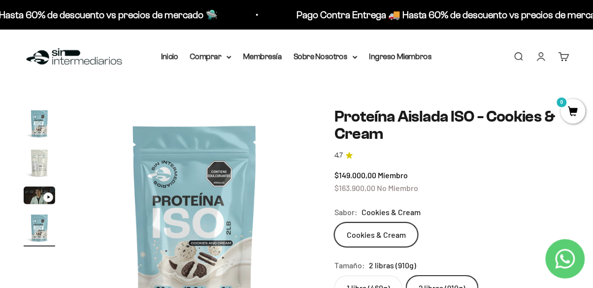
click at [541, 62] on link "Cuenta" at bounding box center [541, 56] width 11 height 11
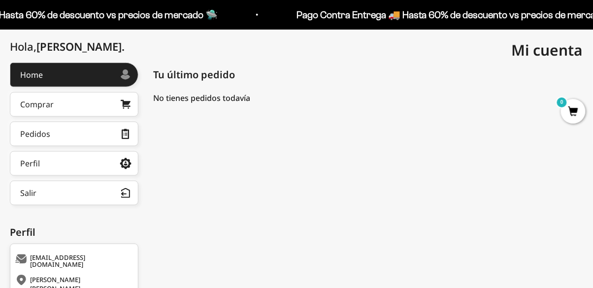
scroll to position [108, 0]
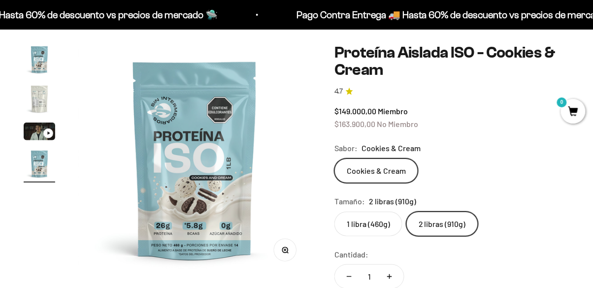
scroll to position [0, 714]
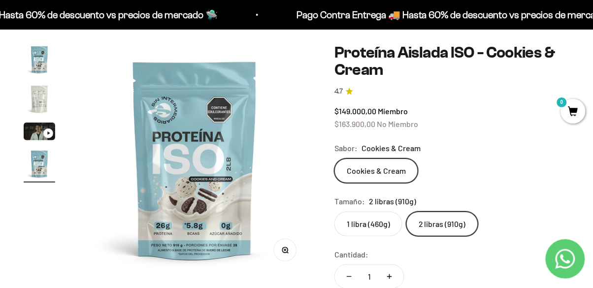
click at [372, 227] on label "1 libra (460g)" at bounding box center [368, 224] width 68 height 25
click at [334, 212] on input "1 libra (460g)" at bounding box center [334, 211] width 0 height 0
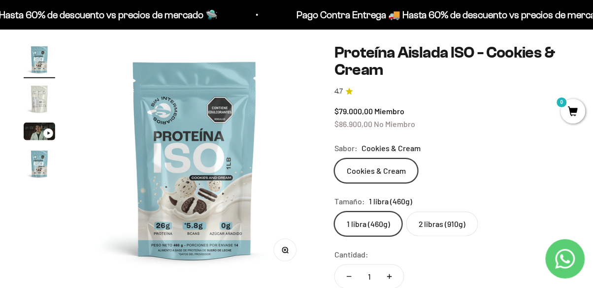
click at [441, 217] on label "2 libras (910g)" at bounding box center [442, 224] width 72 height 25
click at [334, 212] on input "2 libras (910g)" at bounding box center [334, 211] width 0 height 0
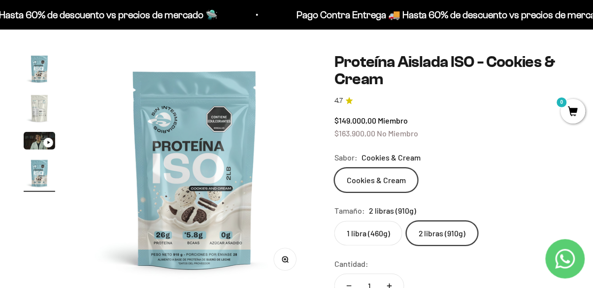
scroll to position [48, 0]
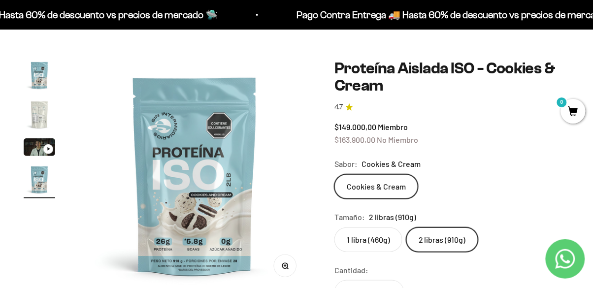
click at [364, 239] on label "1 libra (460g)" at bounding box center [368, 240] width 68 height 25
click at [334, 228] on input "1 libra (460g)" at bounding box center [334, 227] width 0 height 0
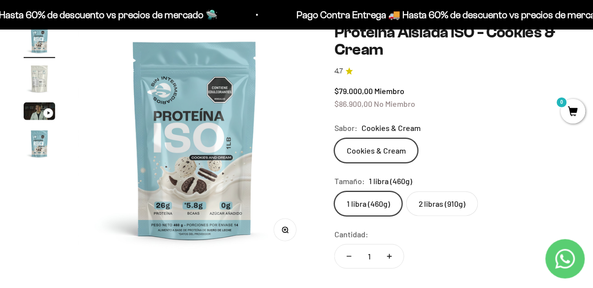
scroll to position [93, 0]
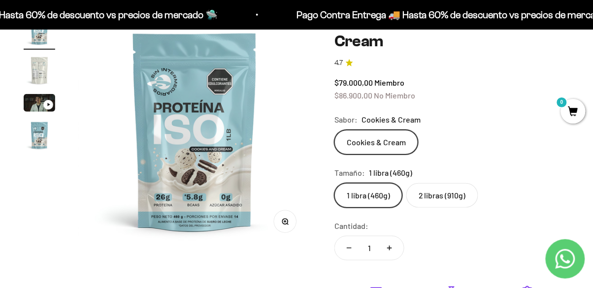
click at [440, 201] on label "2 libras (910g)" at bounding box center [442, 195] width 72 height 25
click at [334, 183] on input "2 libras (910g)" at bounding box center [334, 183] width 0 height 0
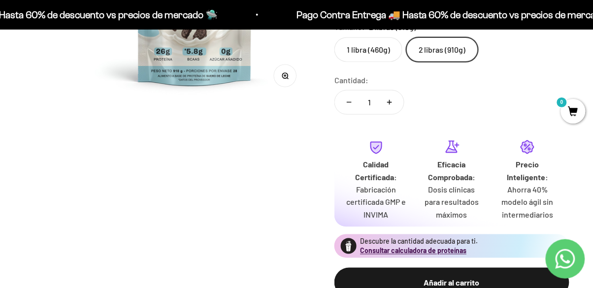
scroll to position [235, 0]
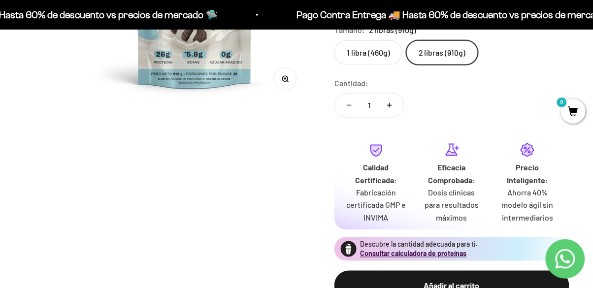
click at [438, 288] on button "Añadir al carrito" at bounding box center [451, 286] width 235 height 30
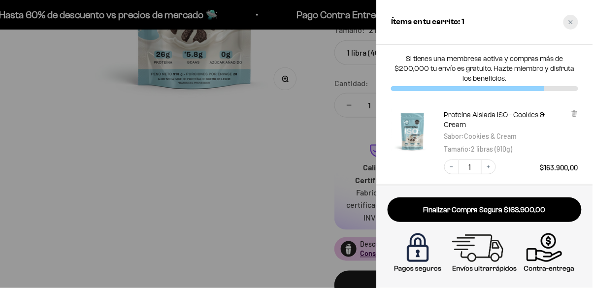
click at [570, 18] on div "Close cart" at bounding box center [571, 22] width 15 height 15
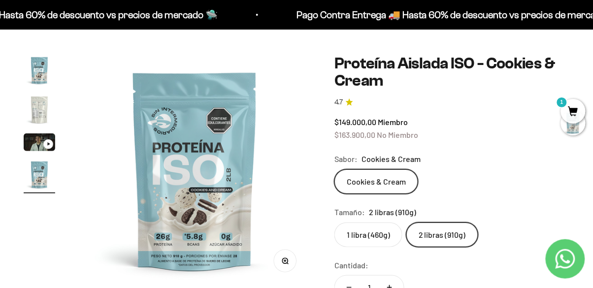
scroll to position [0, 0]
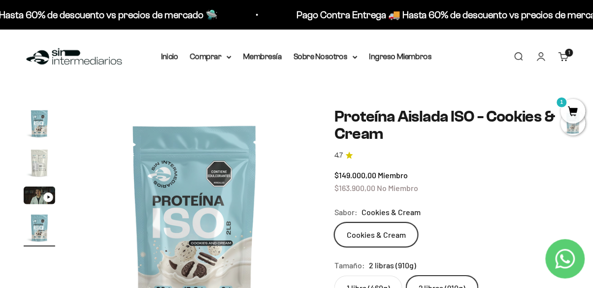
click at [167, 59] on link "Inicio" at bounding box center [169, 56] width 17 height 8
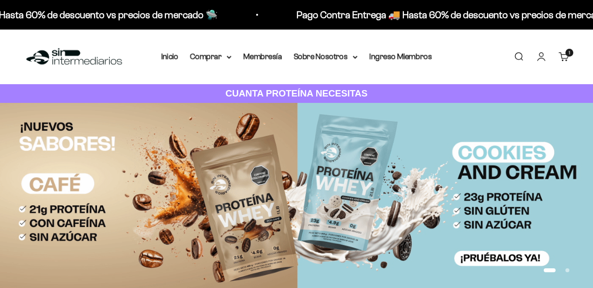
click at [559, 55] on link "Carrito 1 artículo 1" at bounding box center [564, 56] width 11 height 11
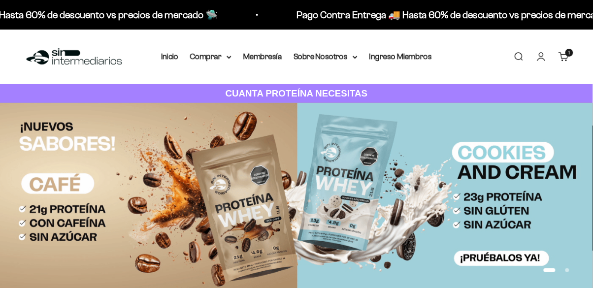
click at [563, 57] on link "Carrito 1 artículo 1" at bounding box center [564, 56] width 11 height 11
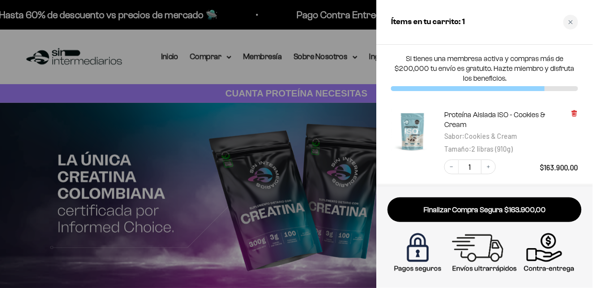
click at [572, 114] on icon at bounding box center [574, 113] width 7 height 7
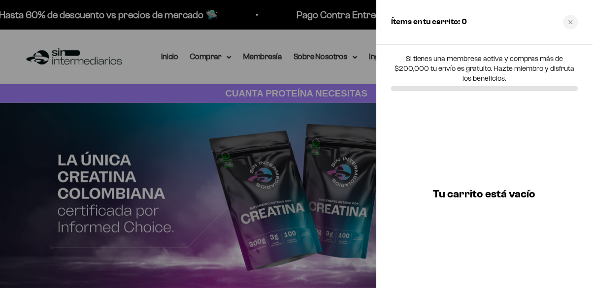
click at [52, 161] on div at bounding box center [296, 144] width 593 height 288
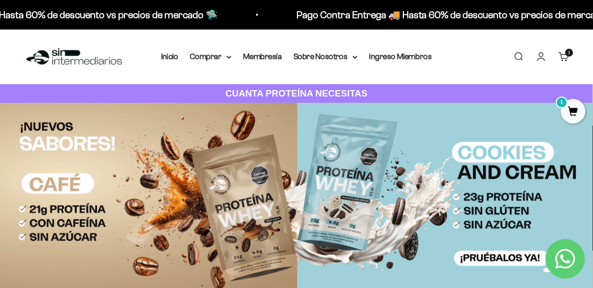
click at [208, 60] on summary "Comprar" at bounding box center [210, 56] width 41 height 13
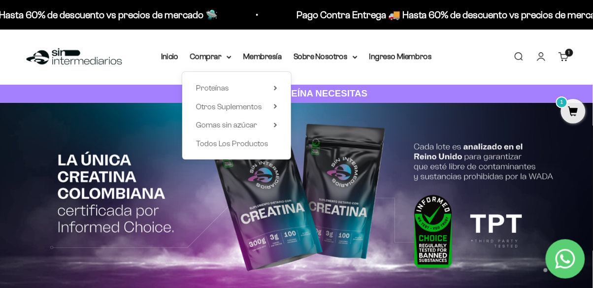
click at [342, 54] on summary "Sobre Nosotros" at bounding box center [326, 56] width 64 height 13
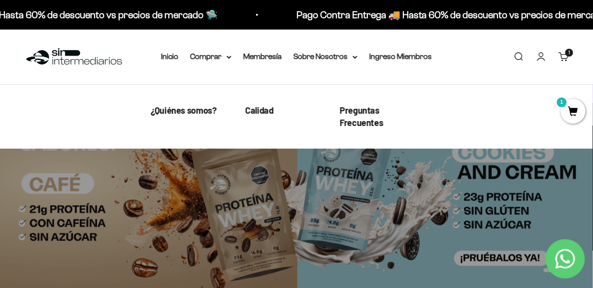
click at [269, 67] on div "Menú Buscar Inicio Comprar Proteínas Ver Todos Whey Iso Vegan Pancakes Pre-Entr…" at bounding box center [296, 57] width 593 height 55
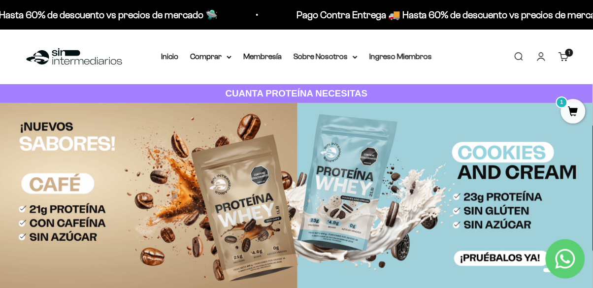
click at [268, 57] on link "Membresía" at bounding box center [262, 56] width 38 height 8
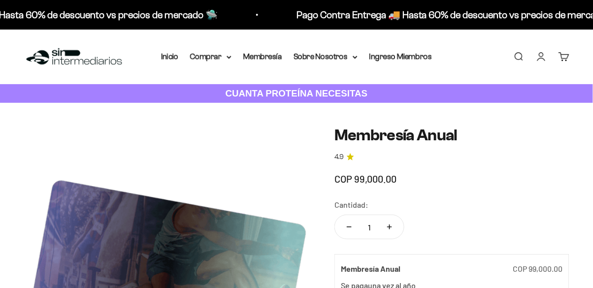
click at [536, 60] on link "Cuenta" at bounding box center [541, 56] width 11 height 11
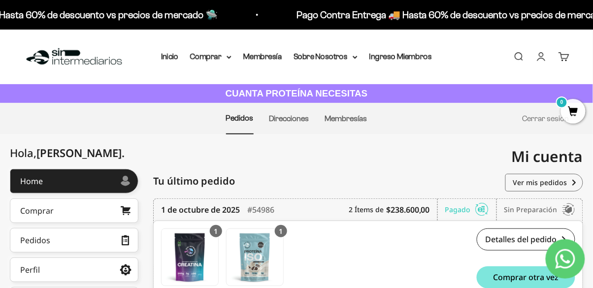
click at [220, 55] on summary "Comprar" at bounding box center [210, 56] width 41 height 13
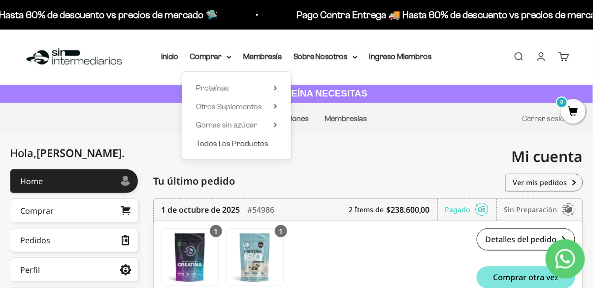
click at [217, 142] on span "Todos Los Productos" at bounding box center [232, 143] width 72 height 8
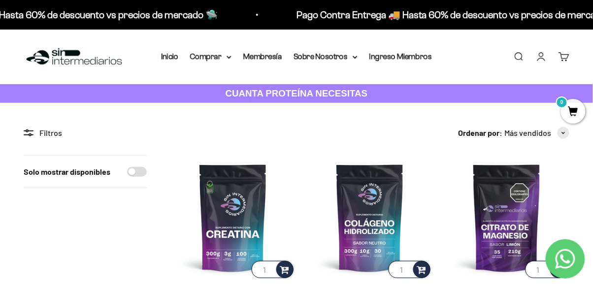
click at [509, 210] on img at bounding box center [506, 217] width 125 height 125
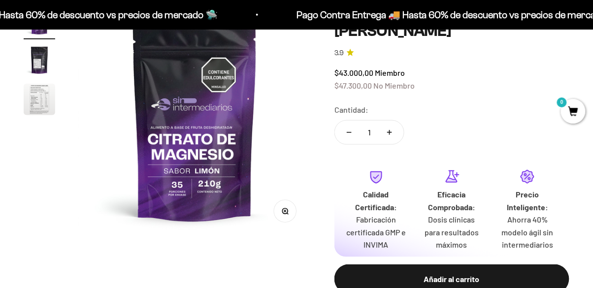
scroll to position [390, 0]
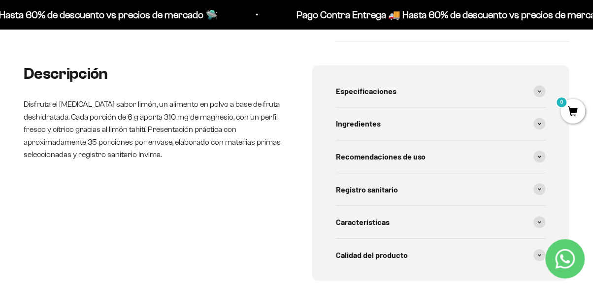
click at [540, 223] on icon at bounding box center [540, 222] width 4 height 3
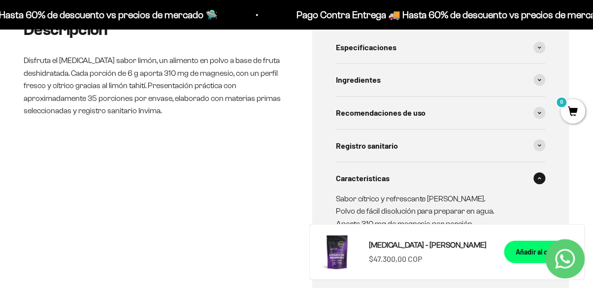
scroll to position [414, 0]
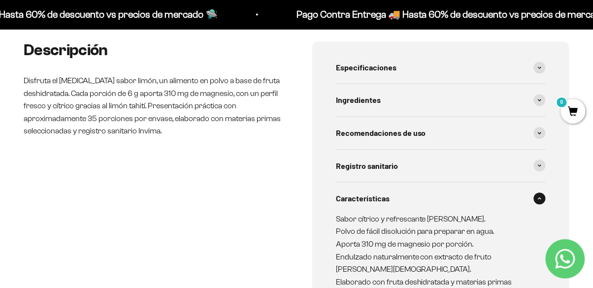
click at [539, 134] on icon at bounding box center [540, 133] width 4 height 3
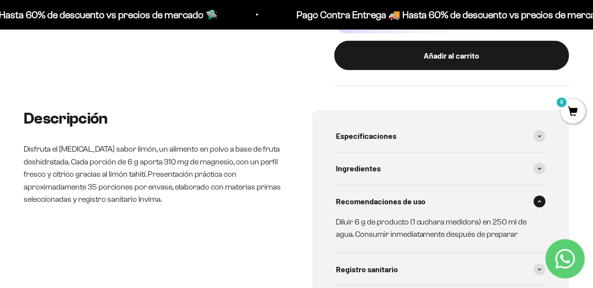
scroll to position [345, 0]
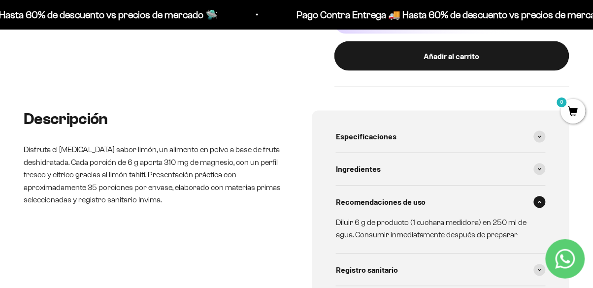
click at [533, 138] on div "Especificaciones" at bounding box center [441, 137] width 210 height 33
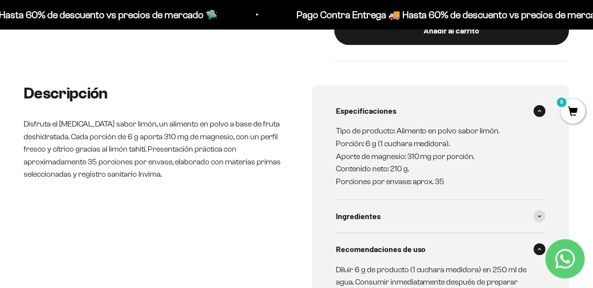
scroll to position [373, 0]
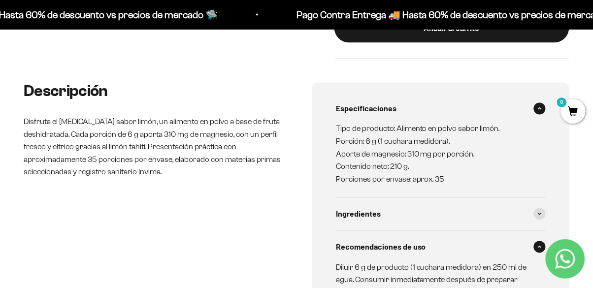
click at [535, 226] on div "Ingredientes" at bounding box center [441, 214] width 210 height 33
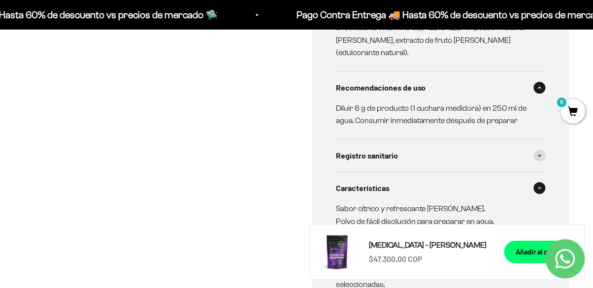
scroll to position [609, 0]
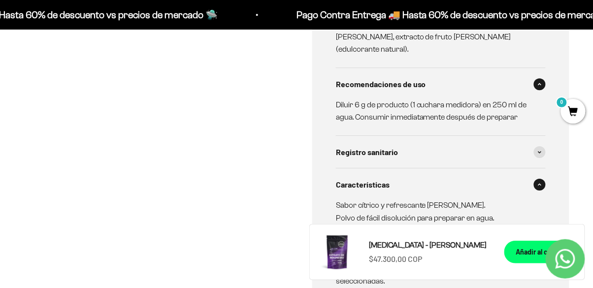
click at [536, 146] on span at bounding box center [540, 152] width 12 height 12
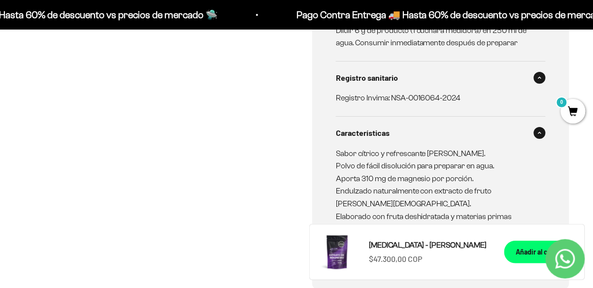
scroll to position [706, 0]
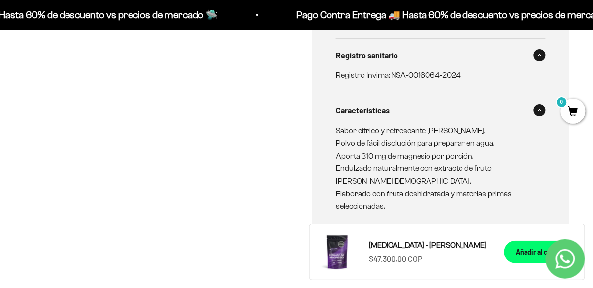
click at [531, 225] on div "Calidad del producto" at bounding box center [441, 241] width 210 height 33
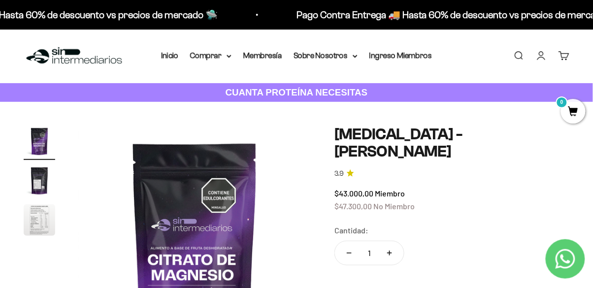
scroll to position [0, 0]
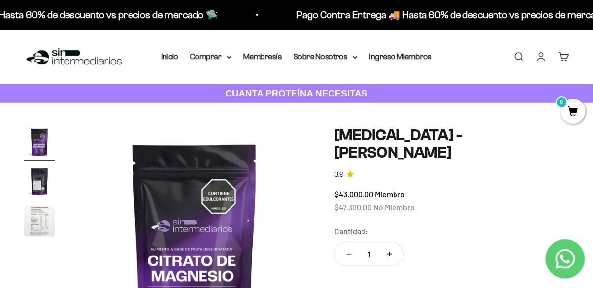
click at [216, 61] on summary "Comprar" at bounding box center [210, 56] width 41 height 13
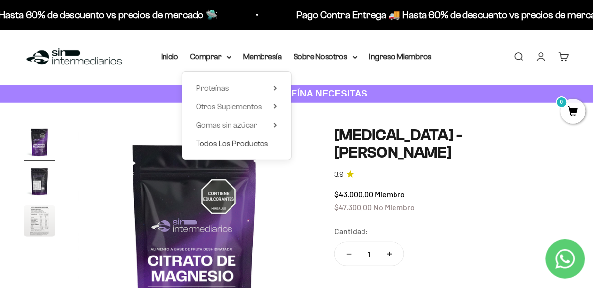
click at [257, 148] on span "Todos Los Productos" at bounding box center [232, 143] width 72 height 13
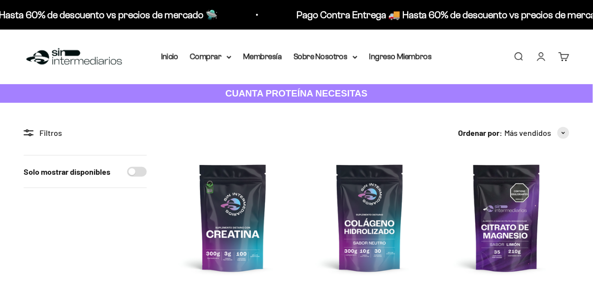
click at [134, 169] on input "Solo mostrar disponibles" at bounding box center [137, 172] width 20 height 10
checkbox input "true"
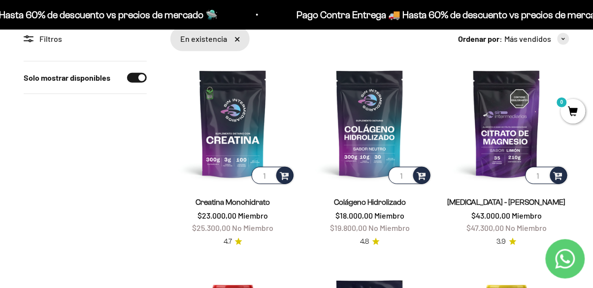
scroll to position [94, 0]
